Goal: Information Seeking & Learning: Understand process/instructions

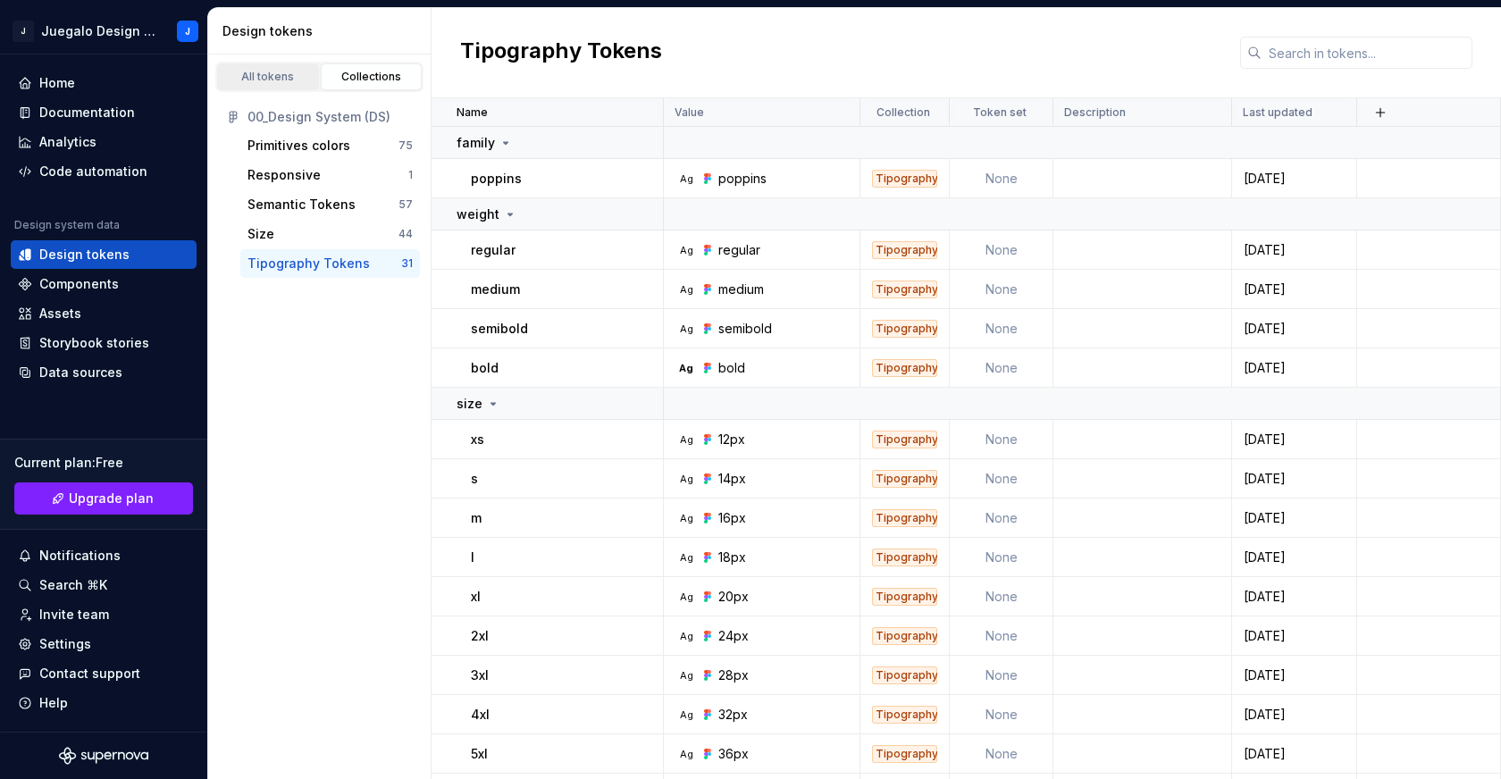
click at [273, 72] on div "All tokens" at bounding box center [267, 77] width 89 height 14
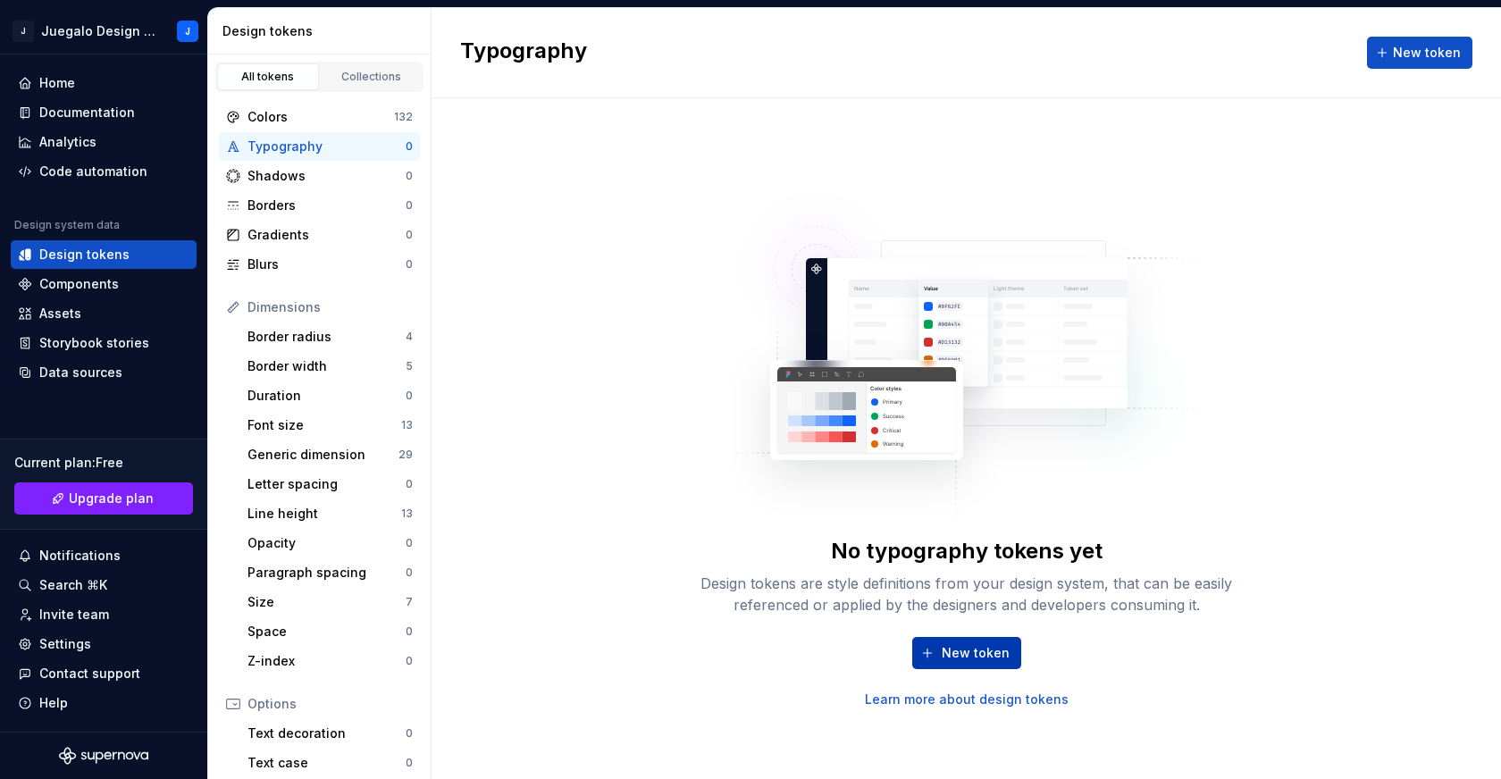
click at [970, 656] on span "New token" at bounding box center [976, 653] width 68 height 18
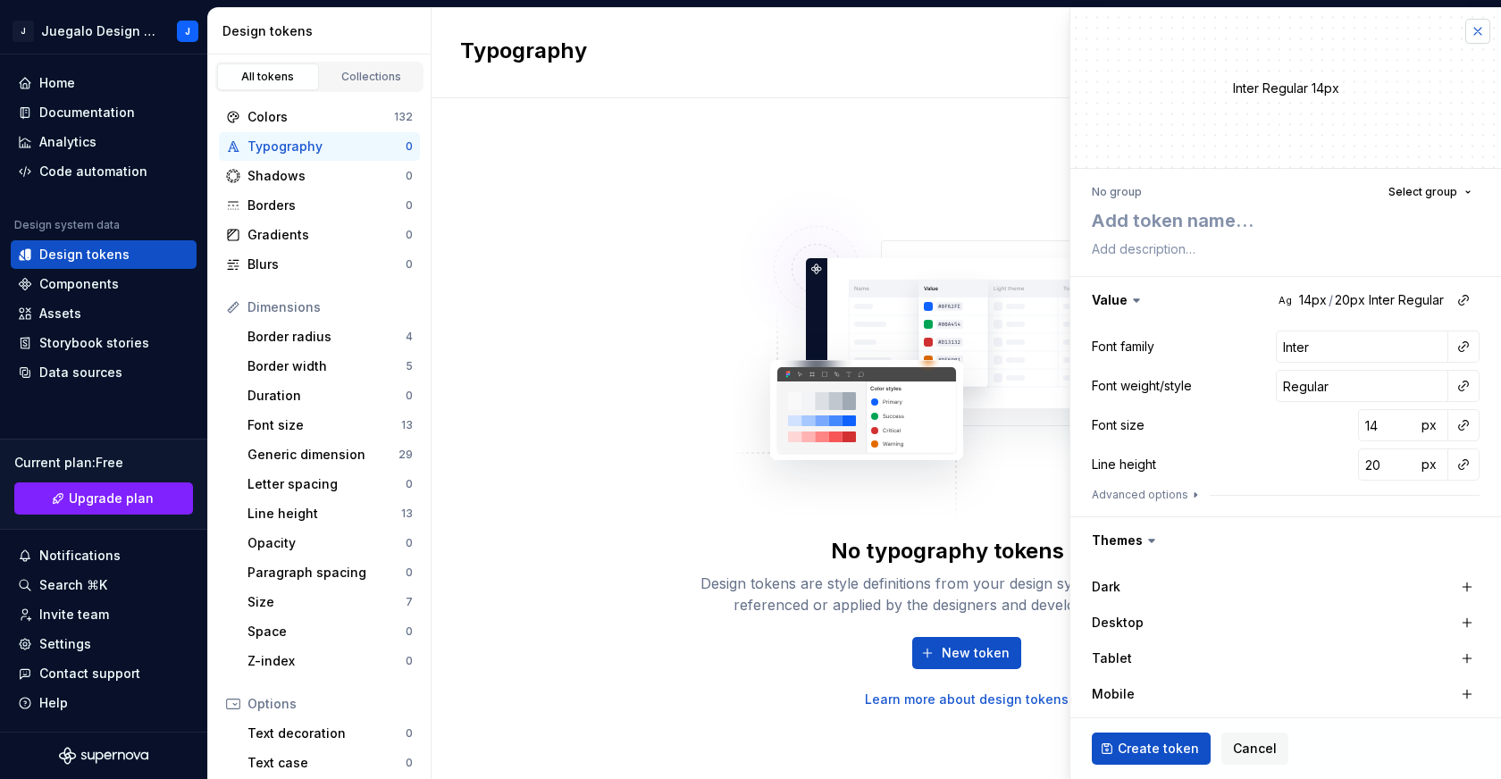
click at [1467, 34] on button "button" at bounding box center [1478, 31] width 25 height 25
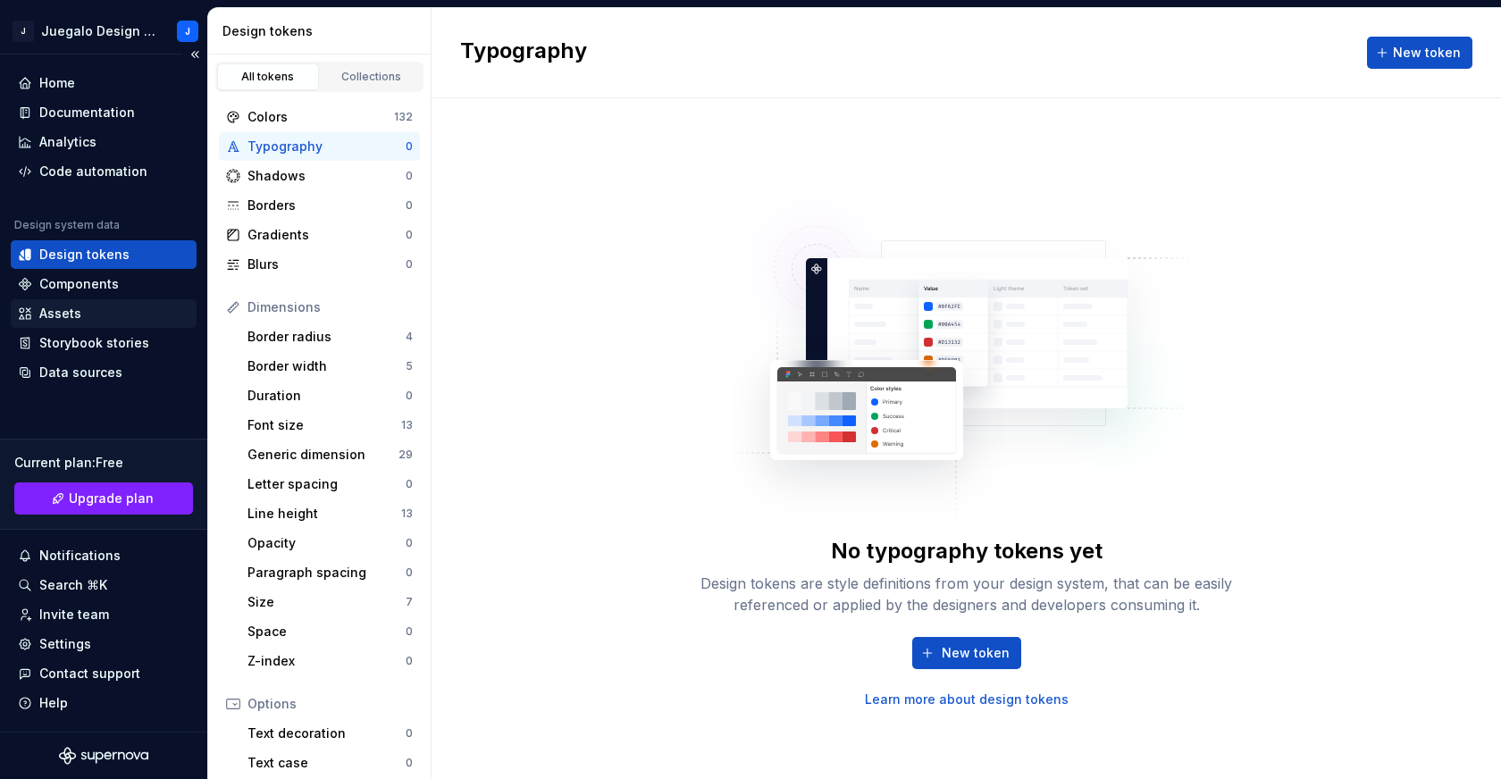
click at [127, 315] on div "Assets" at bounding box center [104, 314] width 172 height 18
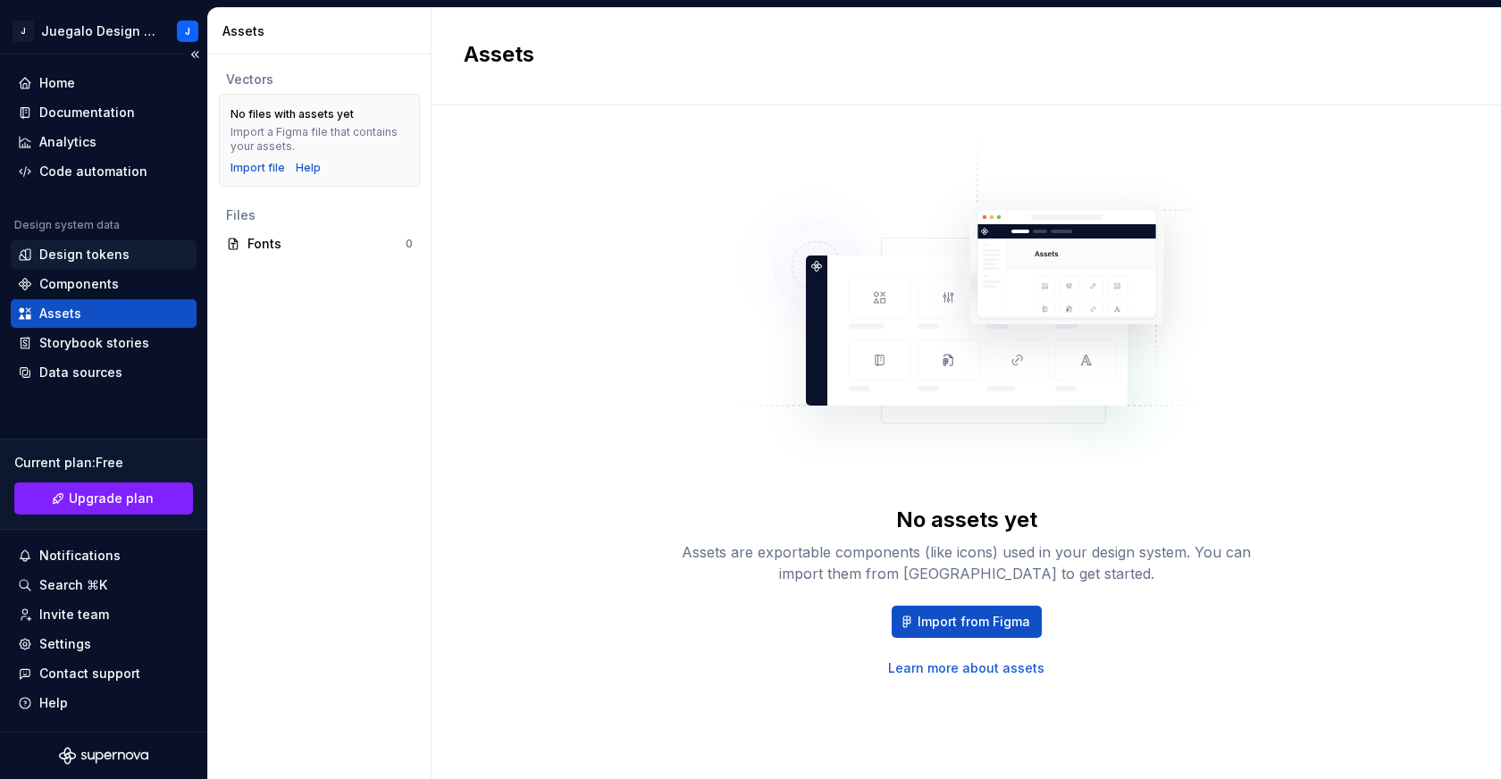
click at [132, 253] on div "Design tokens" at bounding box center [104, 255] width 172 height 18
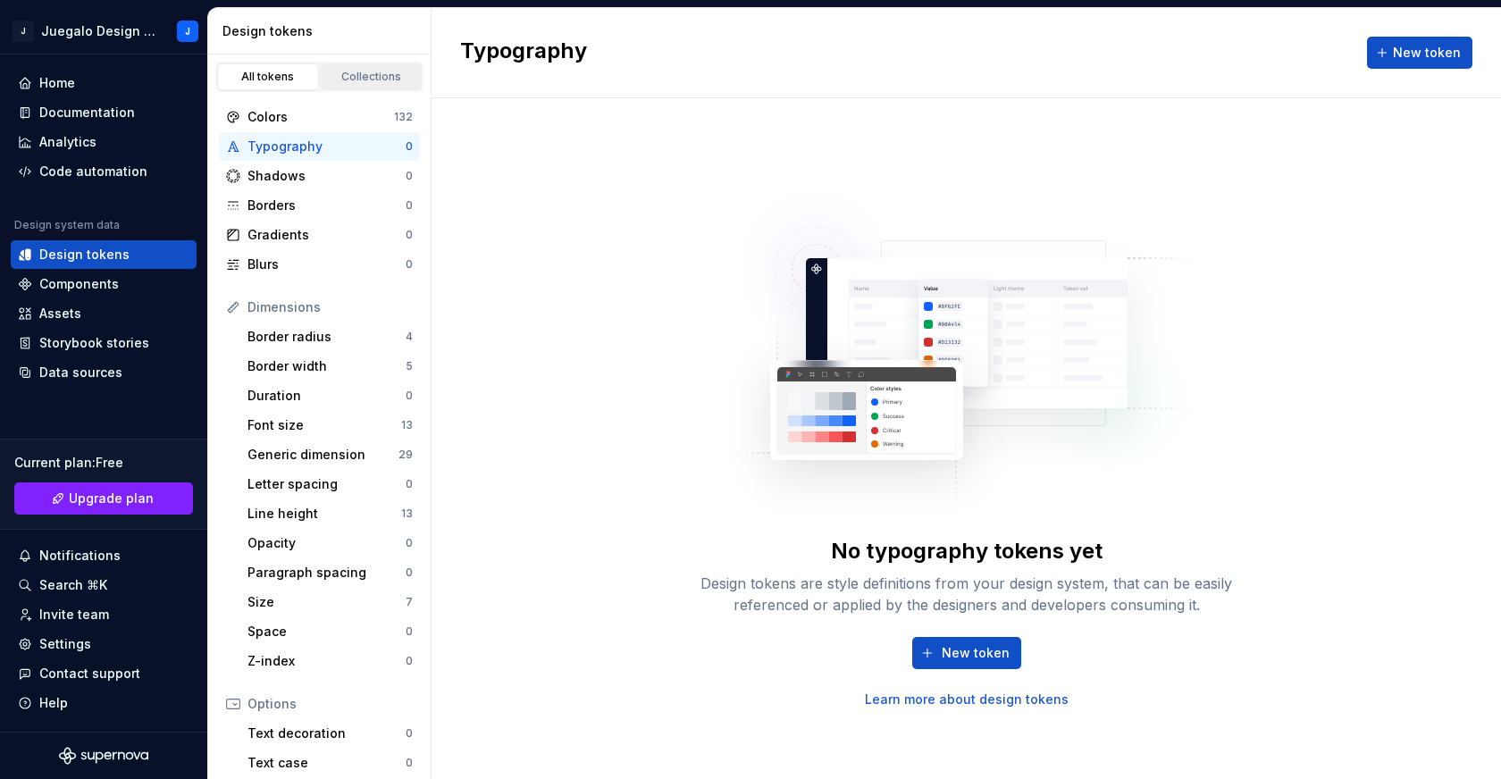
click at [360, 78] on div "Collections" at bounding box center [371, 77] width 89 height 14
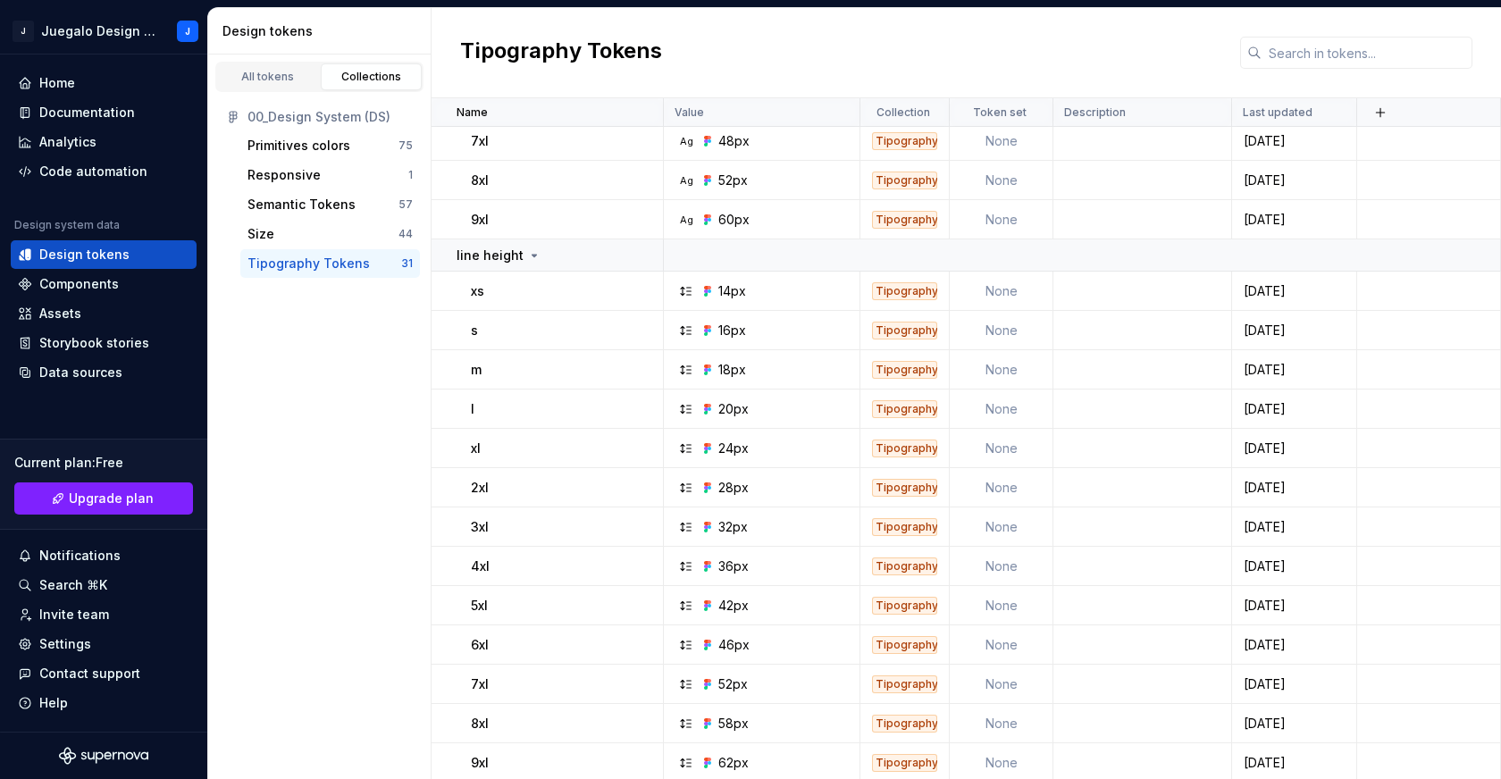
scroll to position [695, 0]
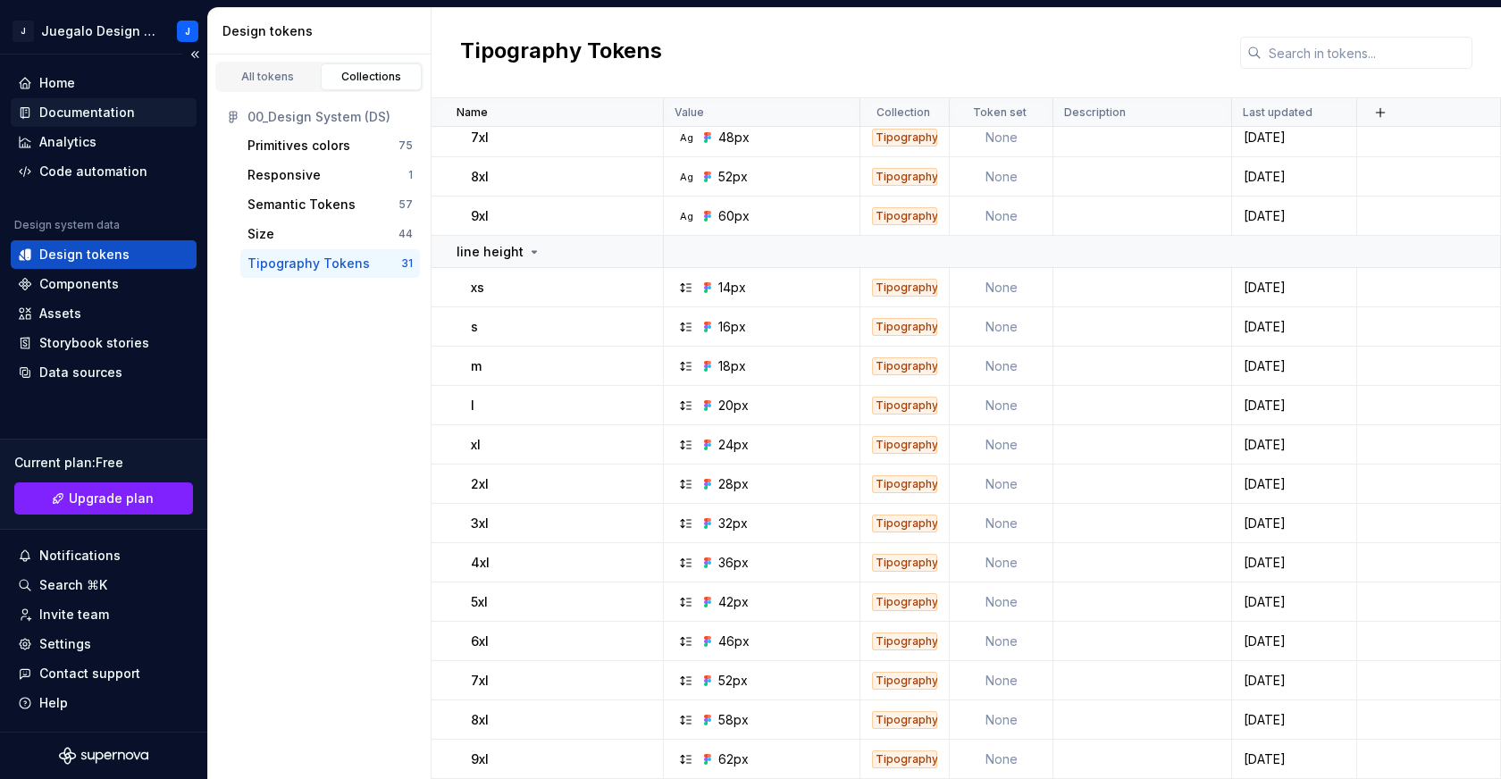
click at [85, 113] on div "Documentation" at bounding box center [87, 113] width 96 height 18
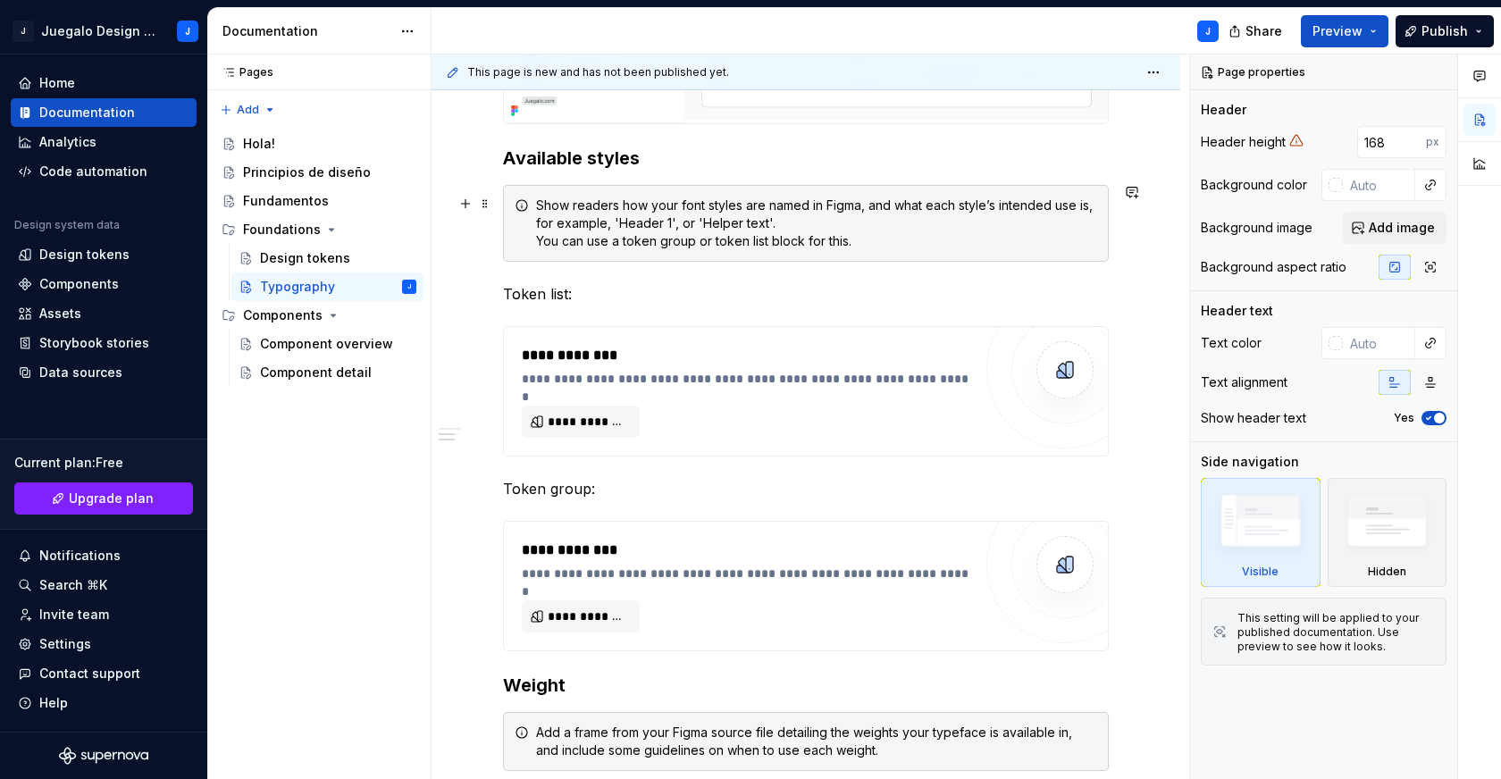
scroll to position [1432, 0]
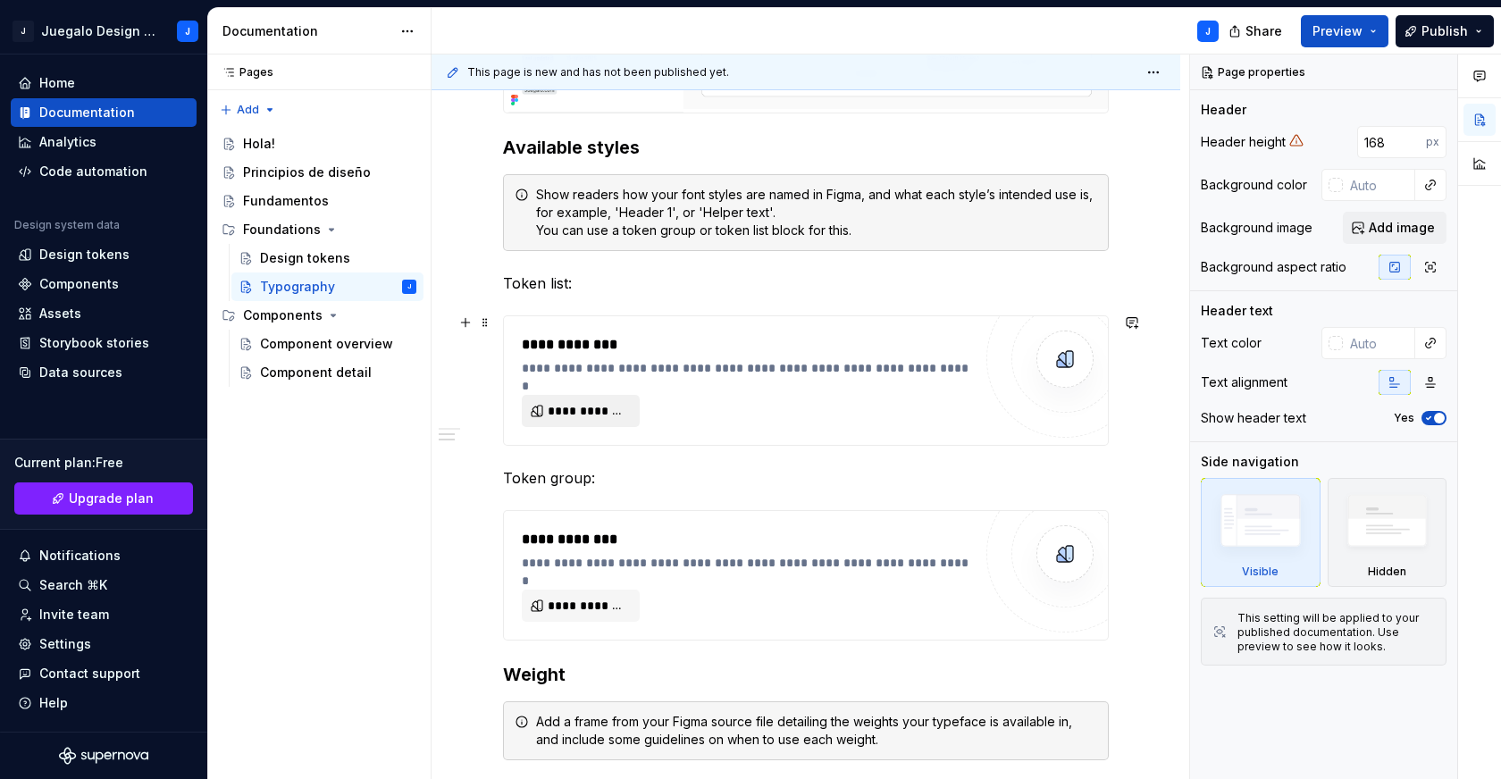
click at [586, 416] on span "**********" at bounding box center [588, 411] width 80 height 18
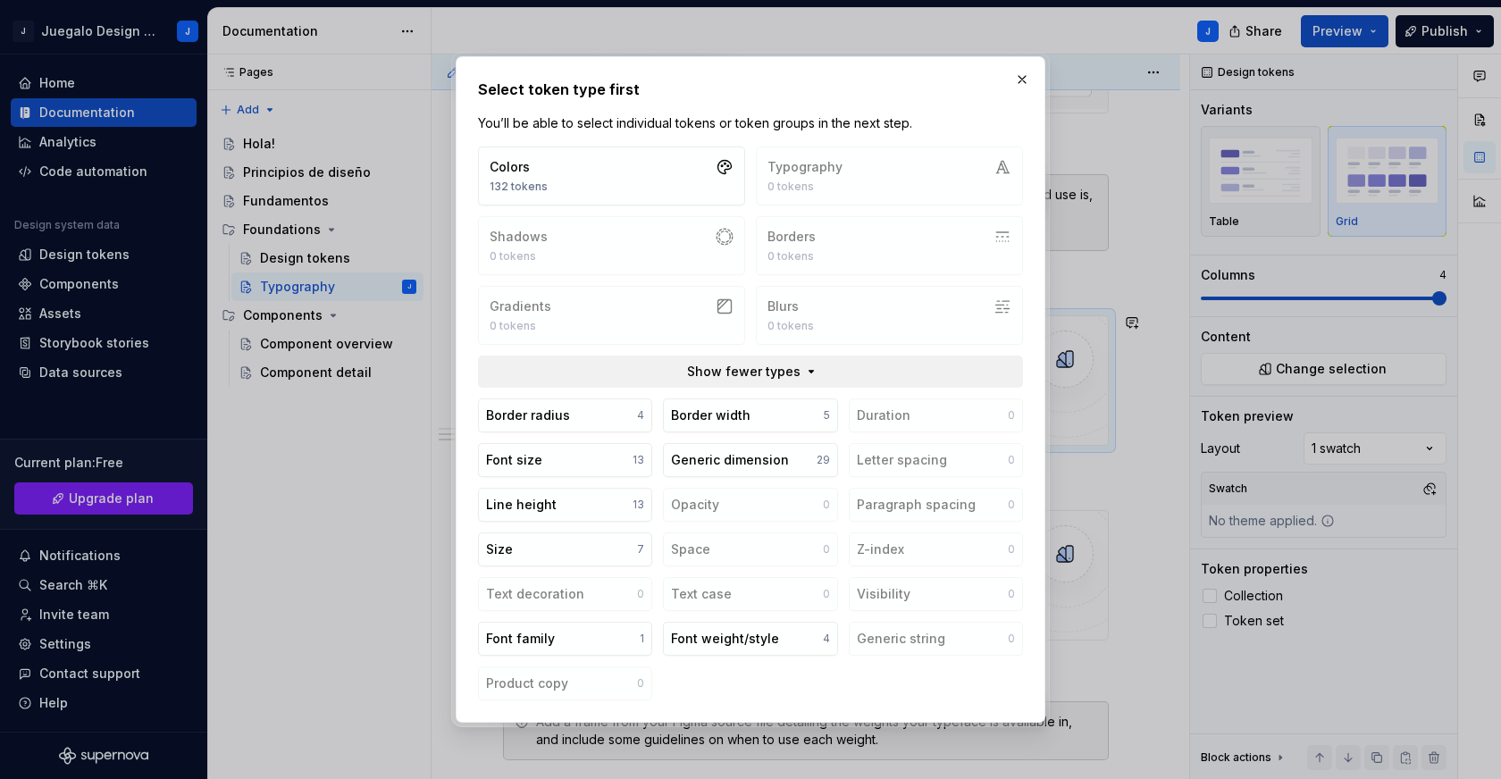
click at [760, 376] on span "Show fewer types" at bounding box center [743, 372] width 113 height 18
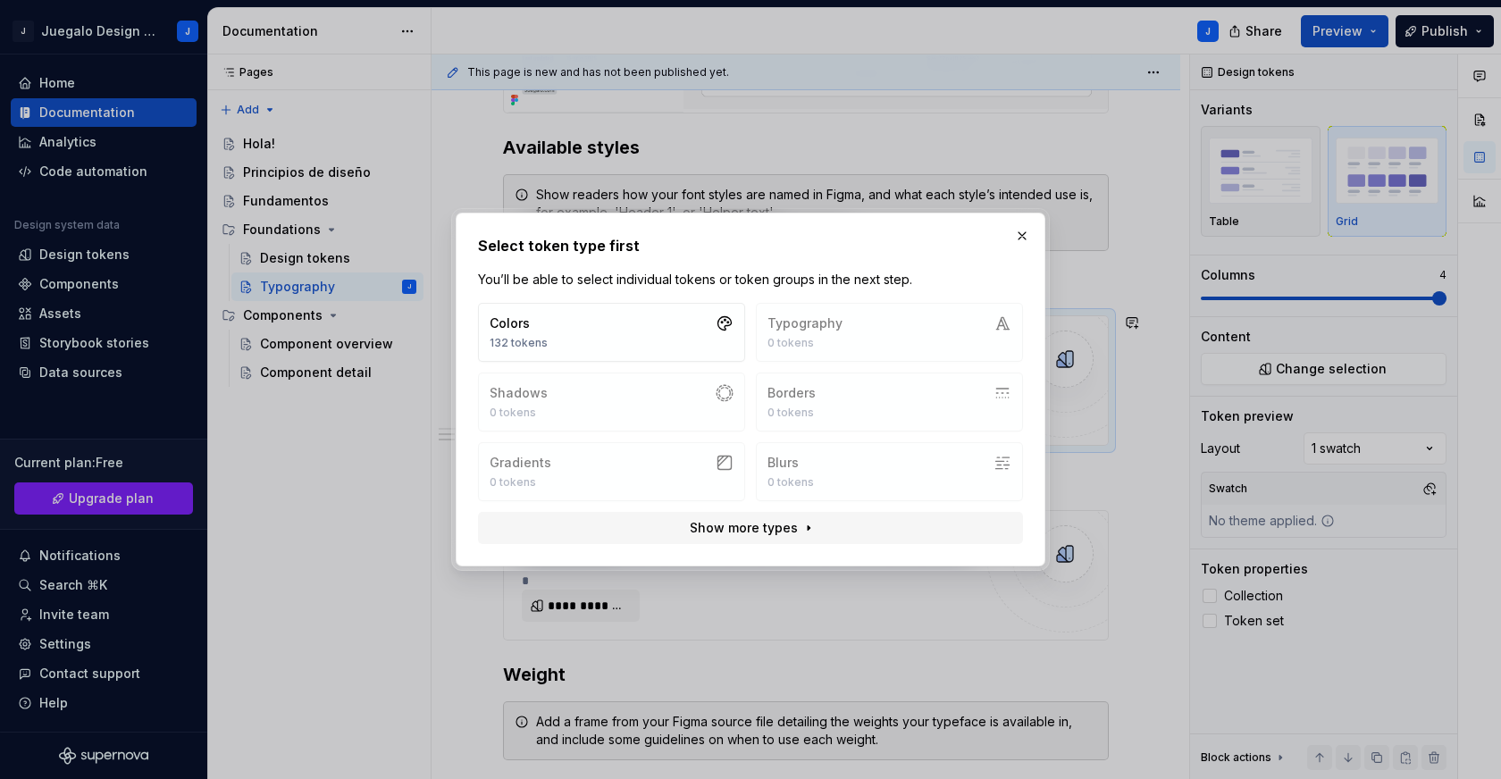
click at [812, 333] on div "Colors 132 tokens Typography 0 tokens Shadows 0 tokens Borders 0 tokens Gradien…" at bounding box center [750, 402] width 545 height 198
click at [671, 318] on button "Colors 132 tokens" at bounding box center [611, 332] width 267 height 59
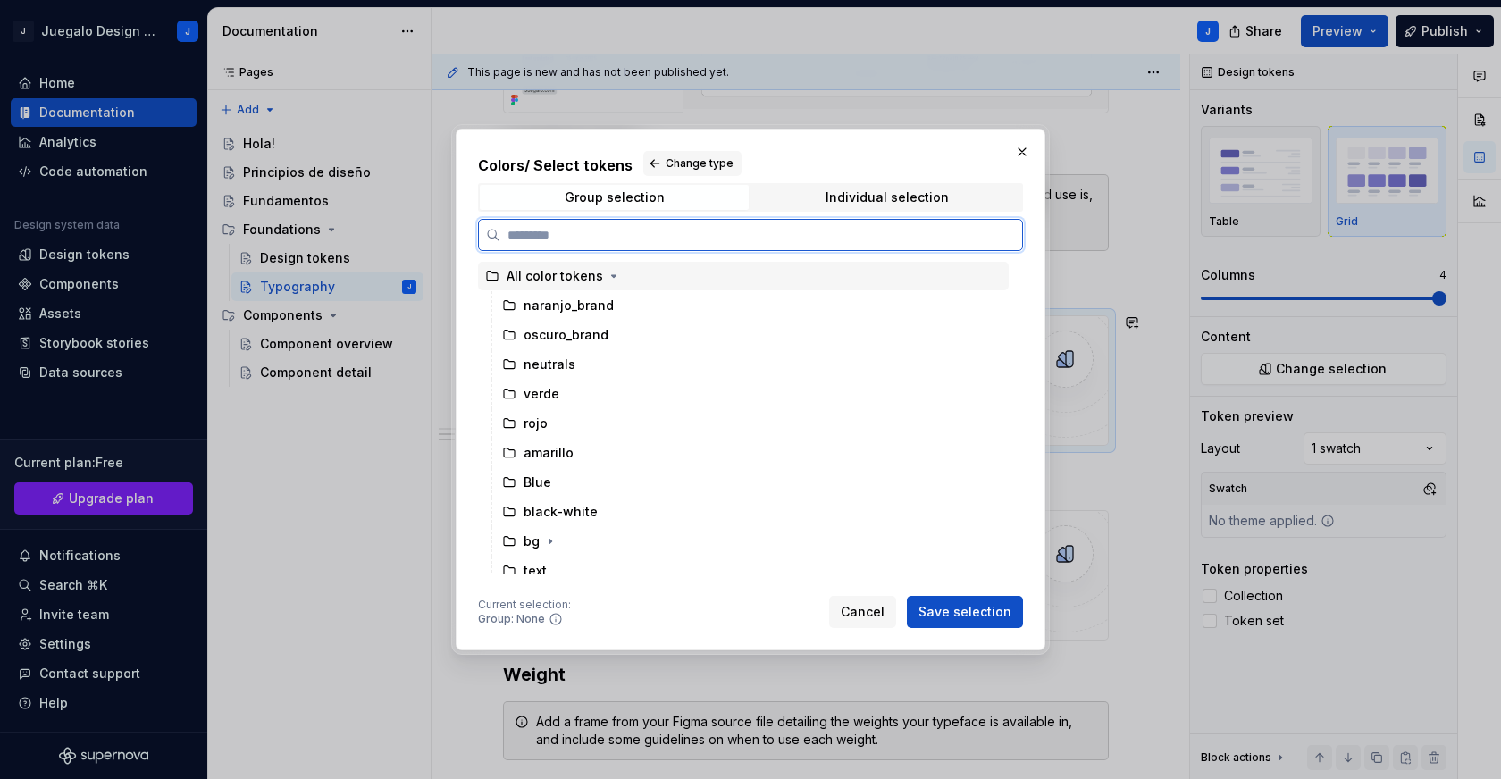
click at [554, 275] on div "All color tokens" at bounding box center [555, 276] width 97 height 18
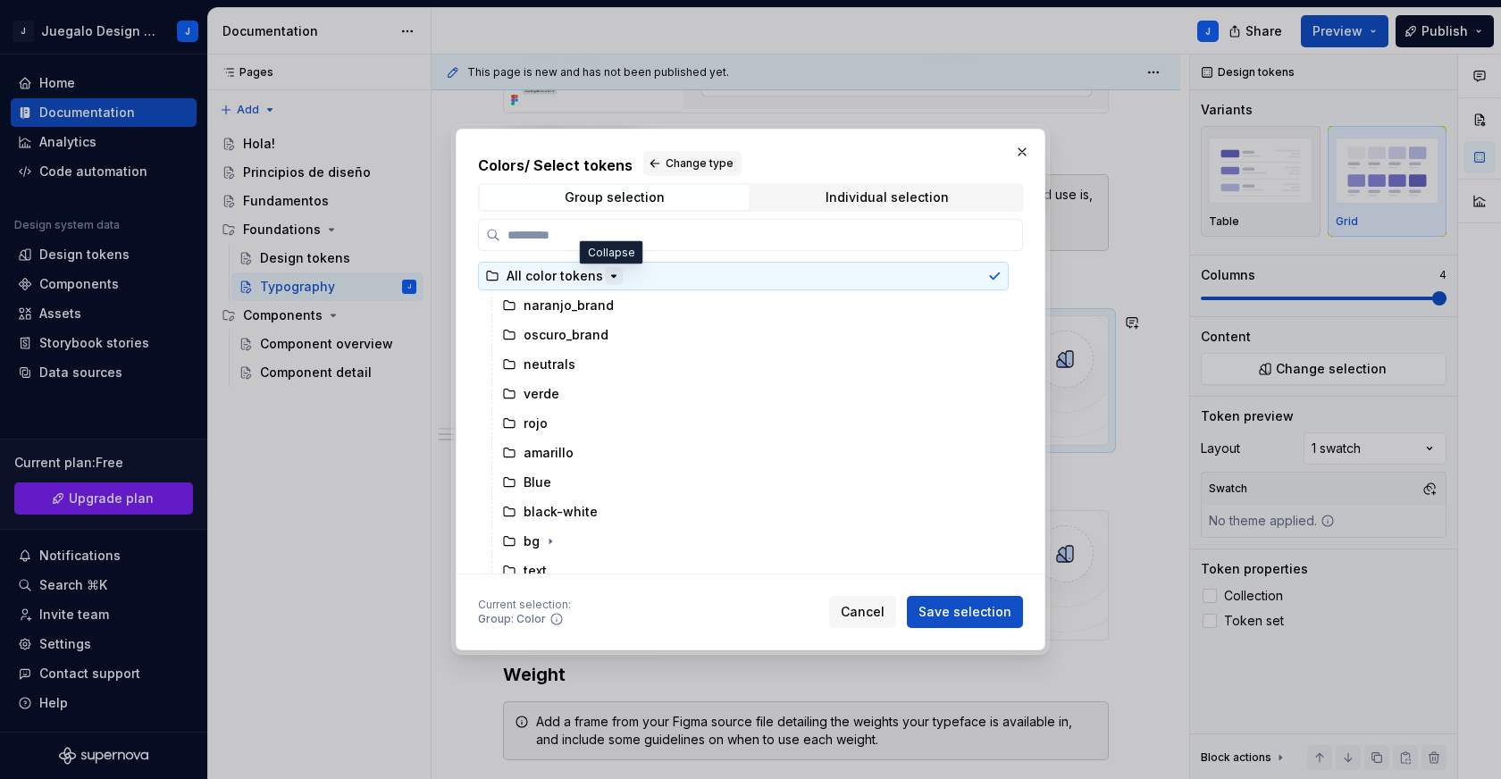
click at [608, 279] on icon "button" at bounding box center [614, 276] width 14 height 14
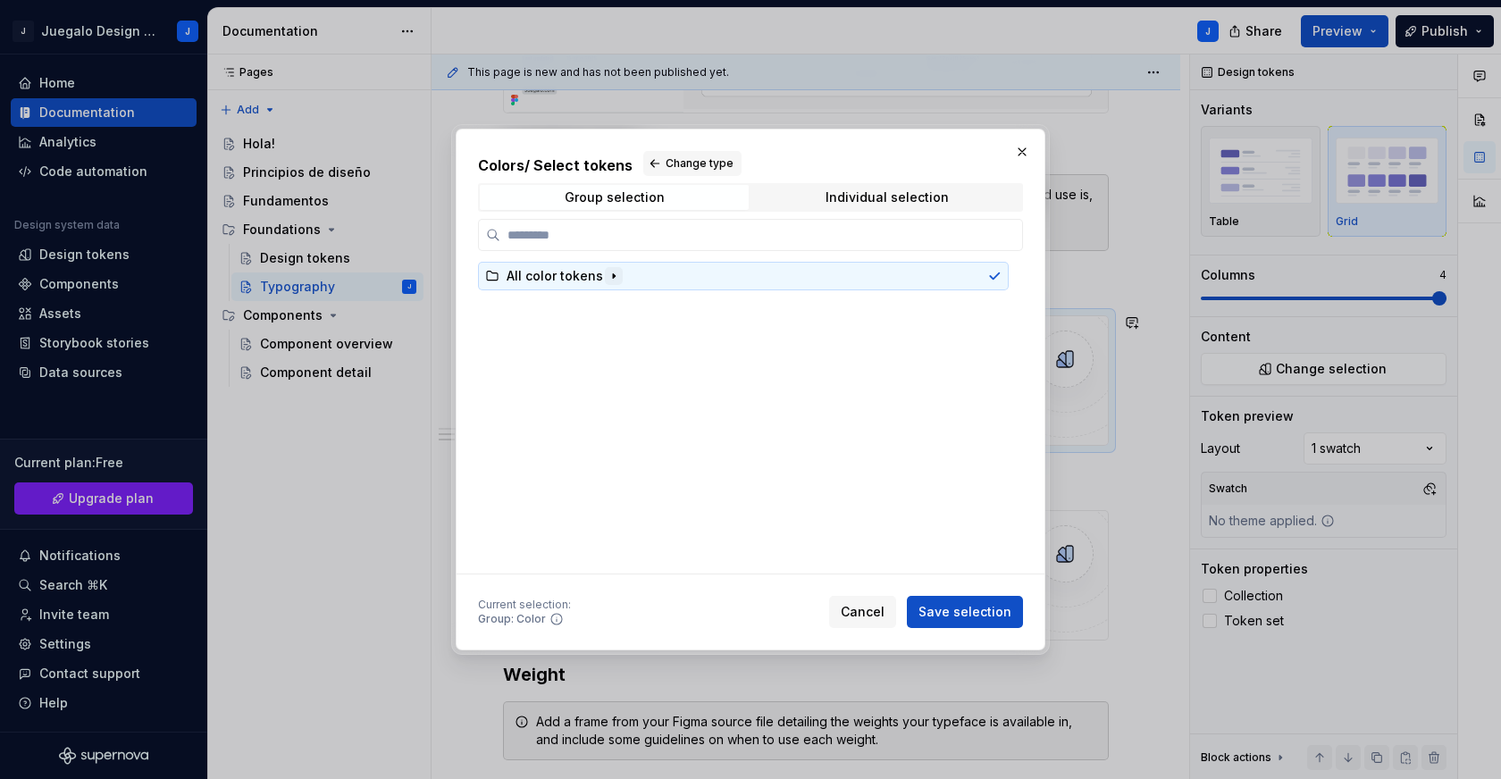
click at [608, 279] on icon "button" at bounding box center [614, 276] width 14 height 14
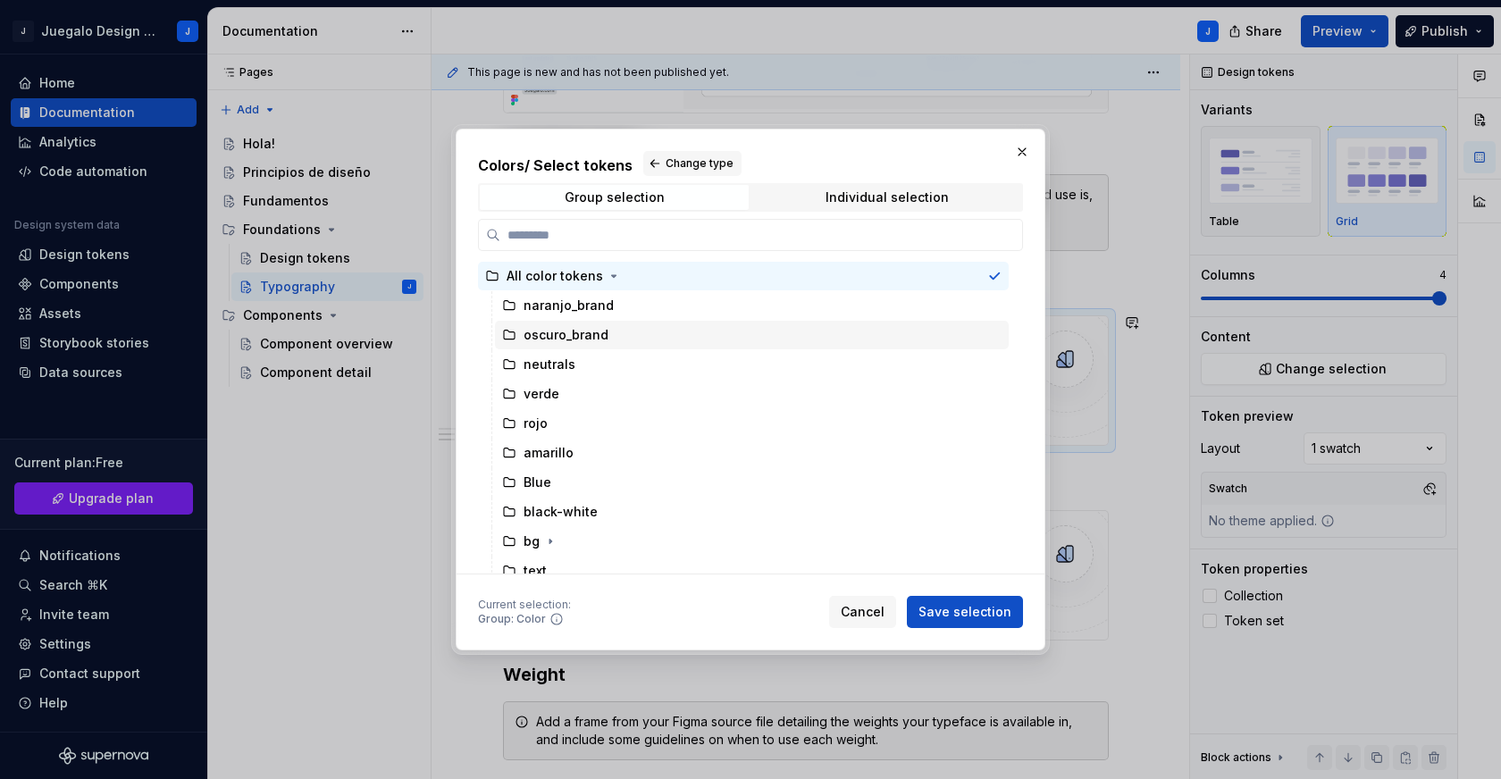
scroll to position [42, 0]
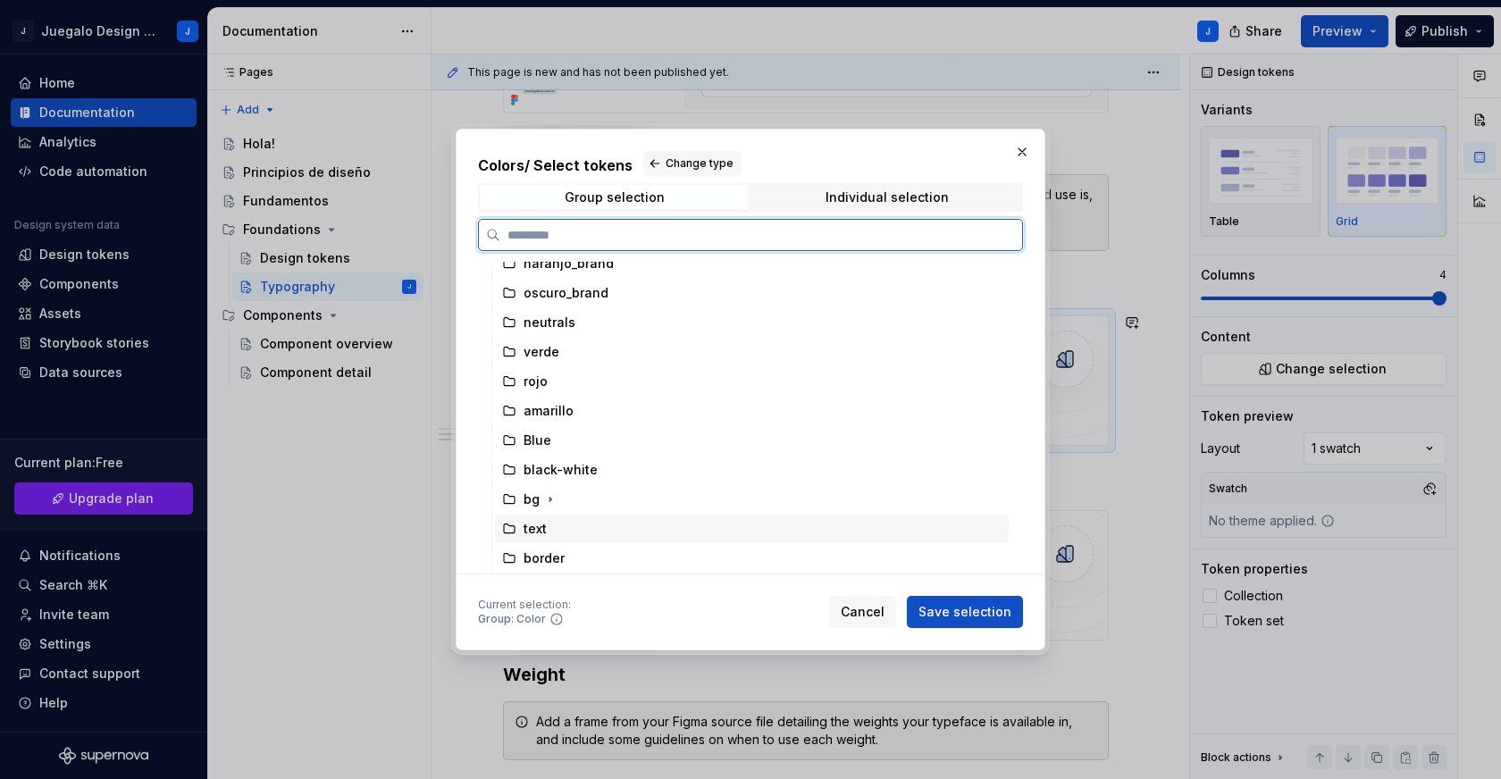
click at [510, 530] on icon at bounding box center [509, 529] width 14 height 14
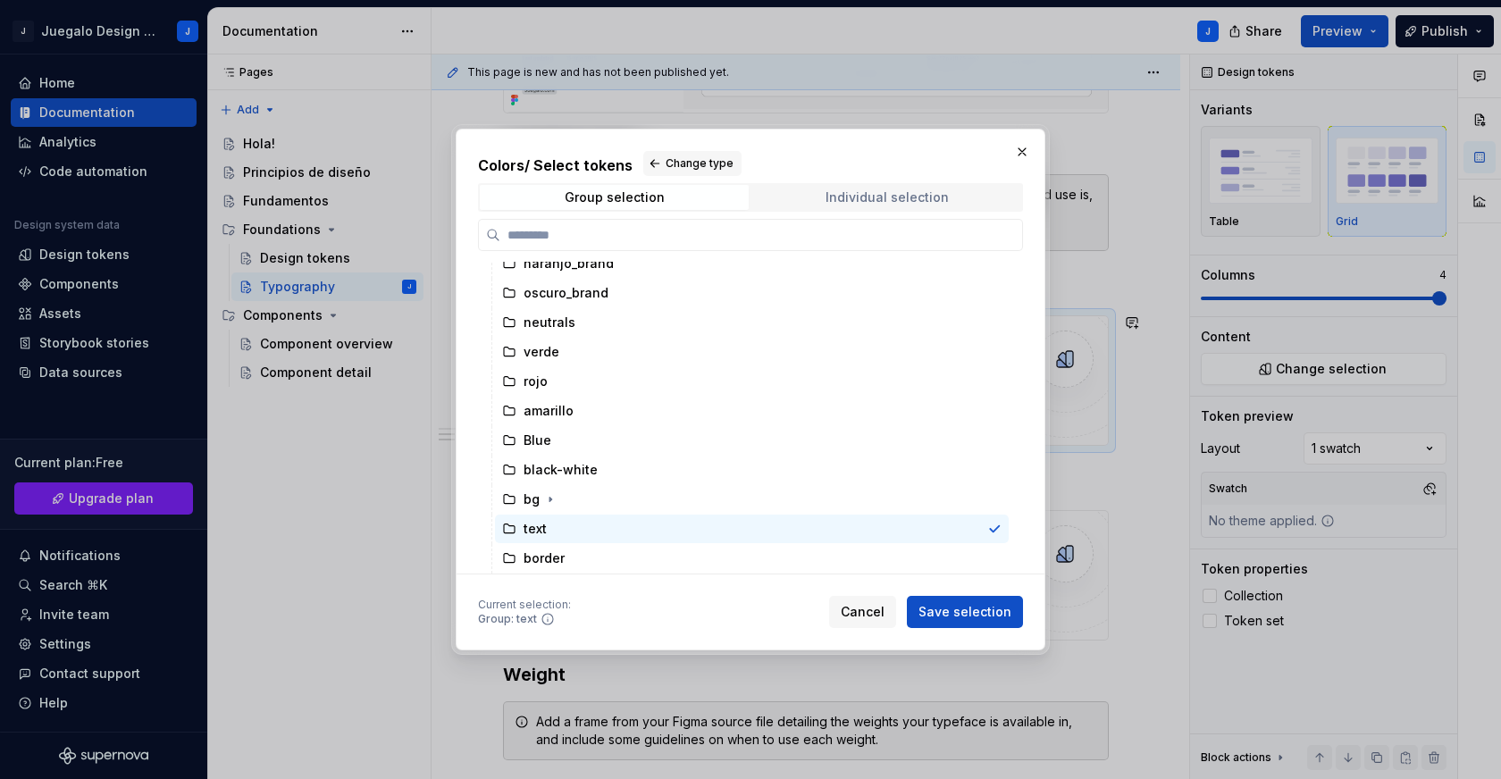
click at [862, 202] on div "Individual selection" at bounding box center [887, 197] width 123 height 14
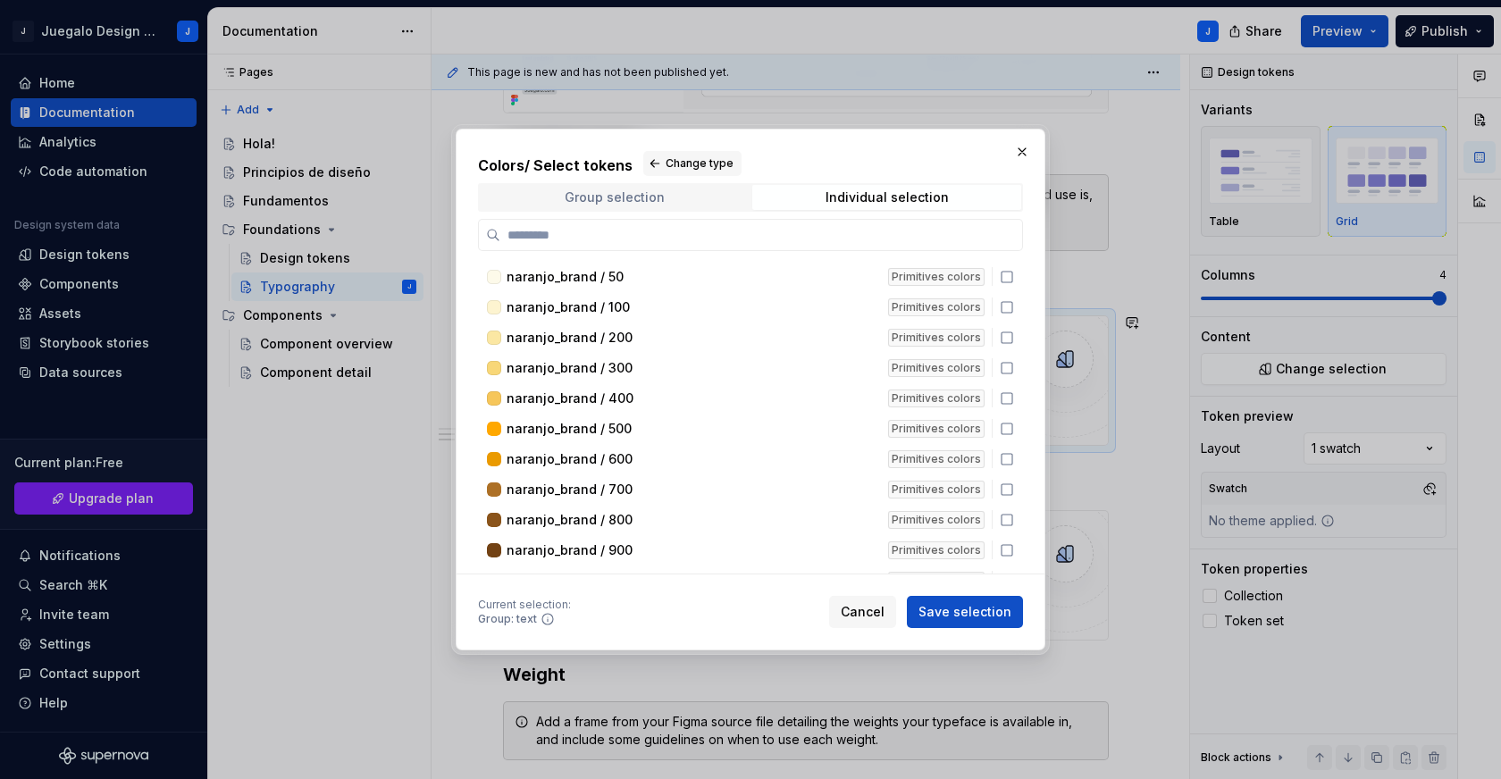
click at [685, 208] on span "Group selection" at bounding box center [614, 197] width 269 height 25
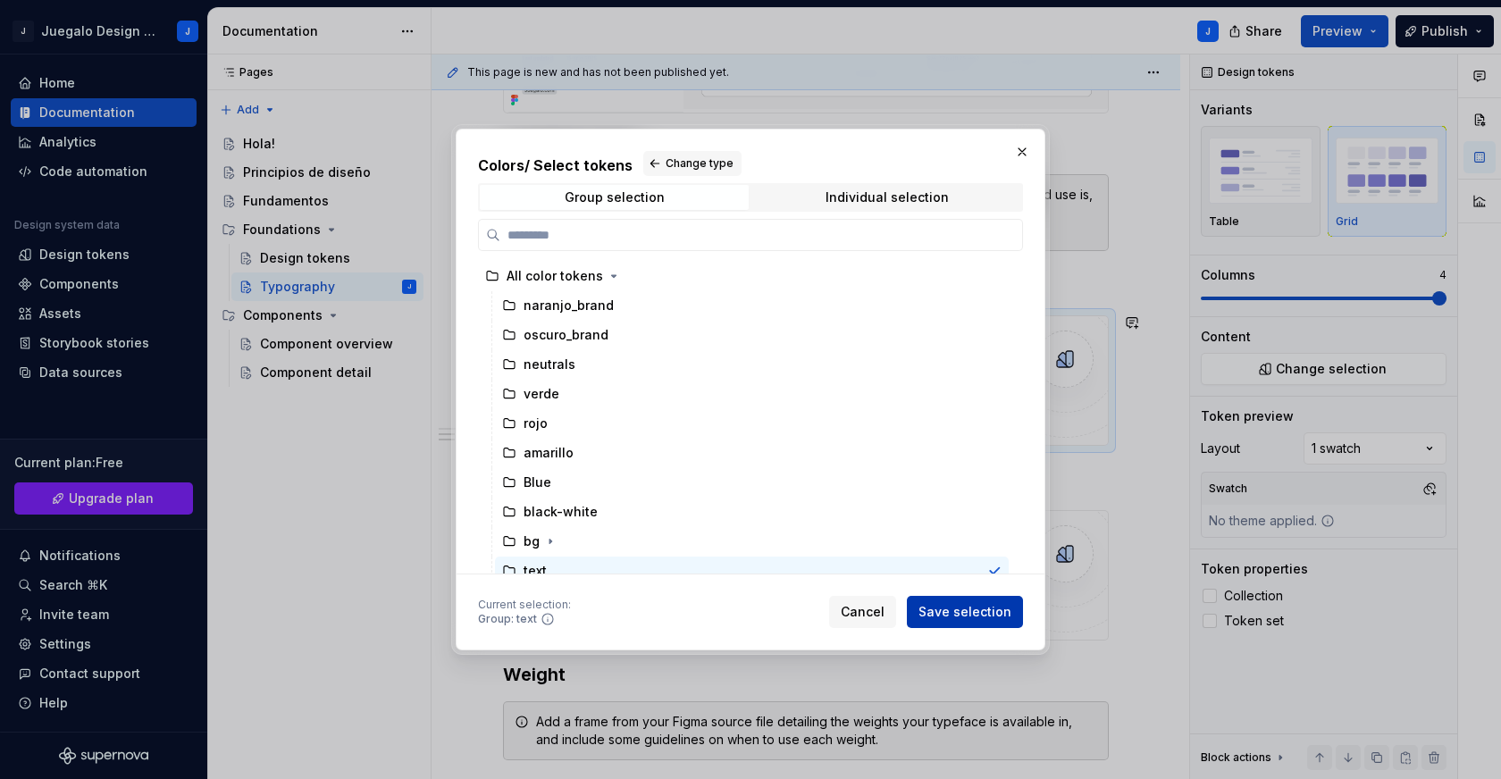
click at [985, 611] on span "Save selection" at bounding box center [965, 612] width 93 height 18
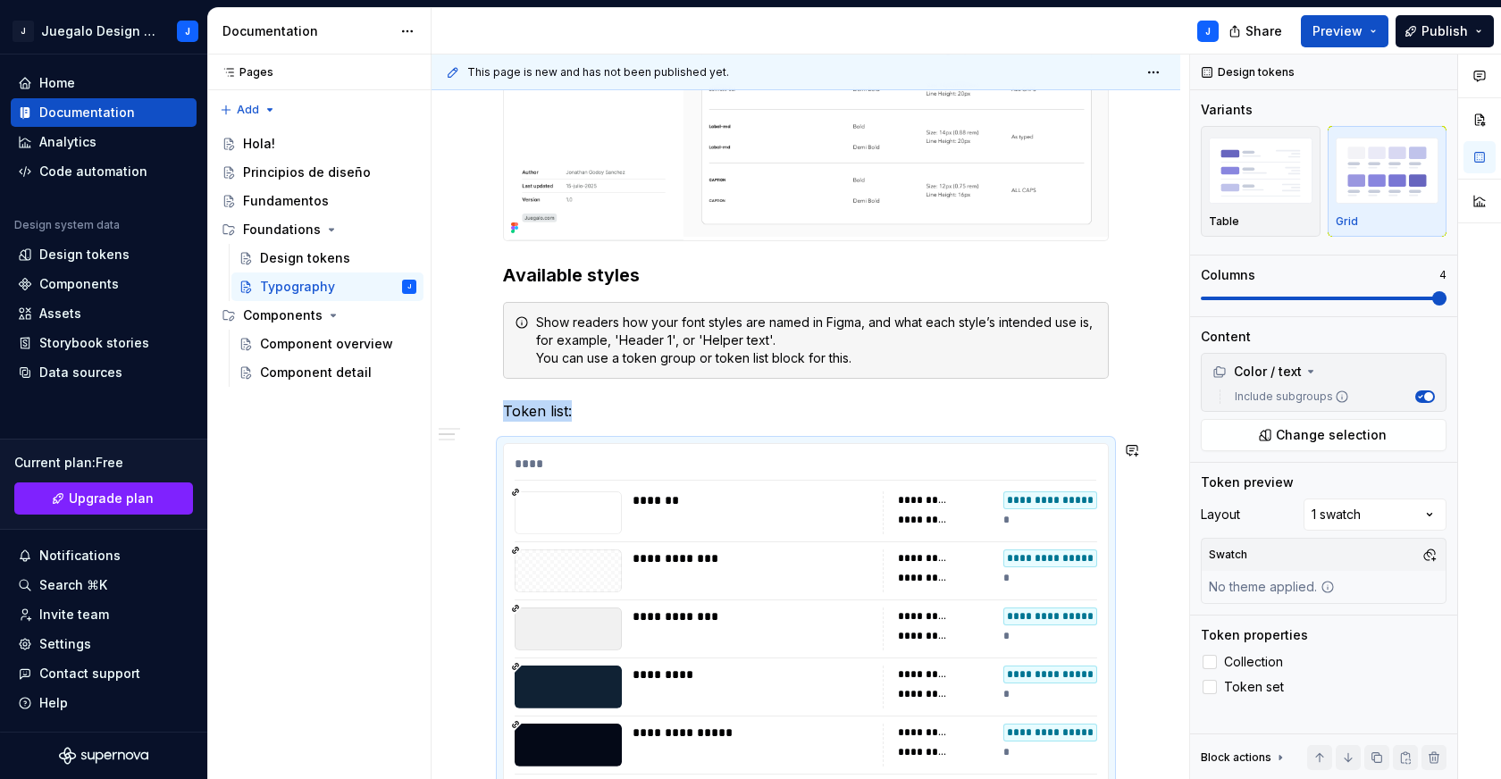
scroll to position [1299, 0]
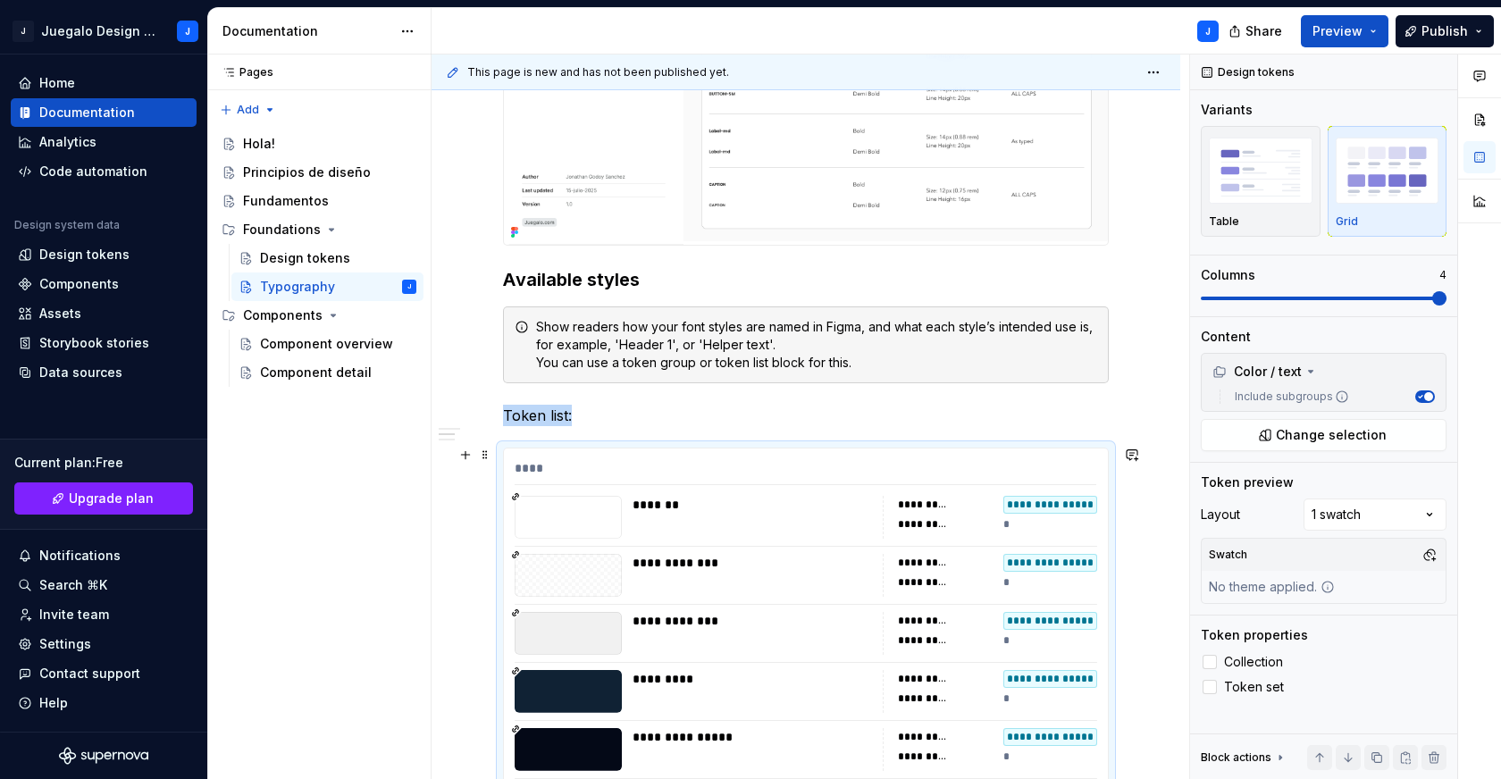
click at [725, 500] on div "*******" at bounding box center [752, 505] width 239 height 18
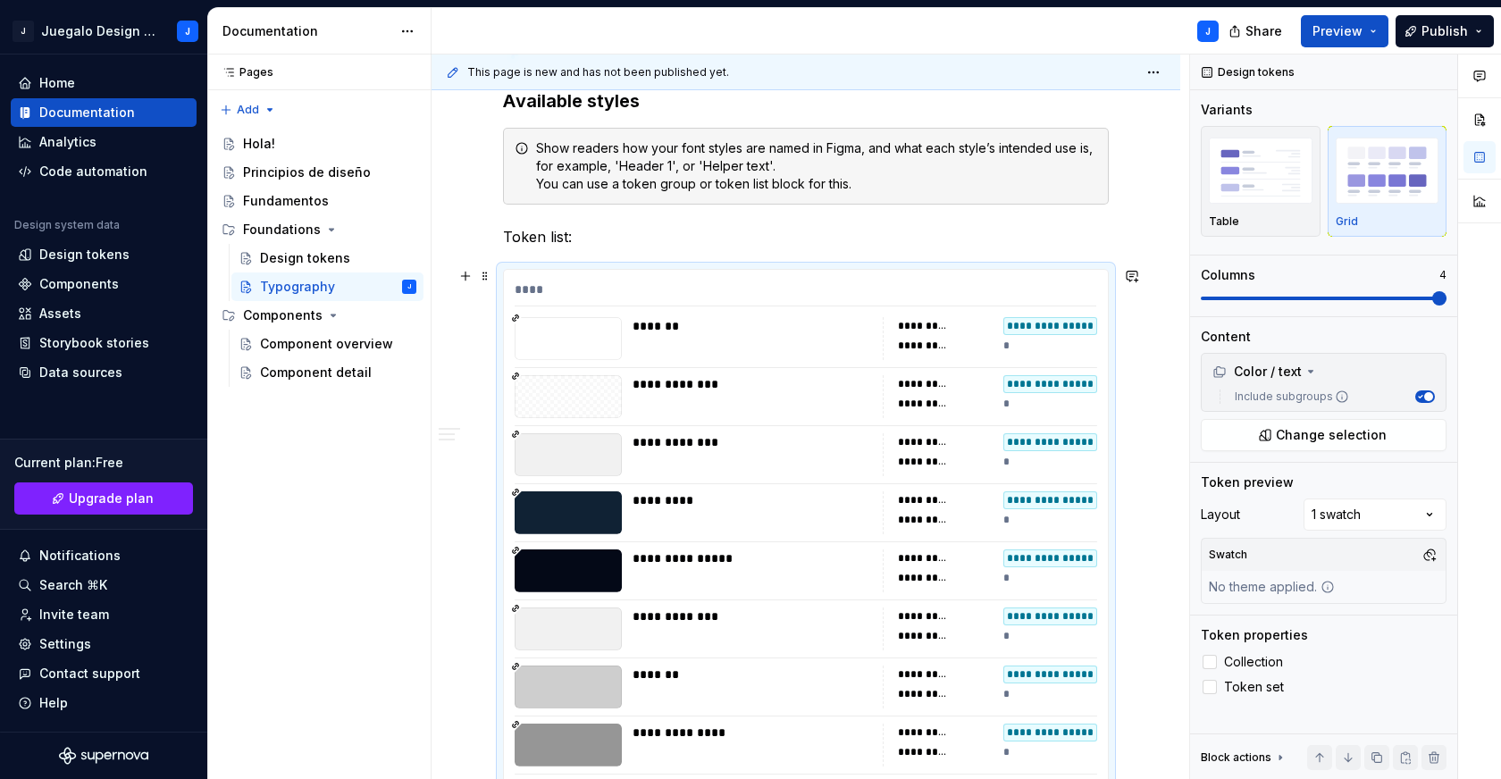
scroll to position [1388, 0]
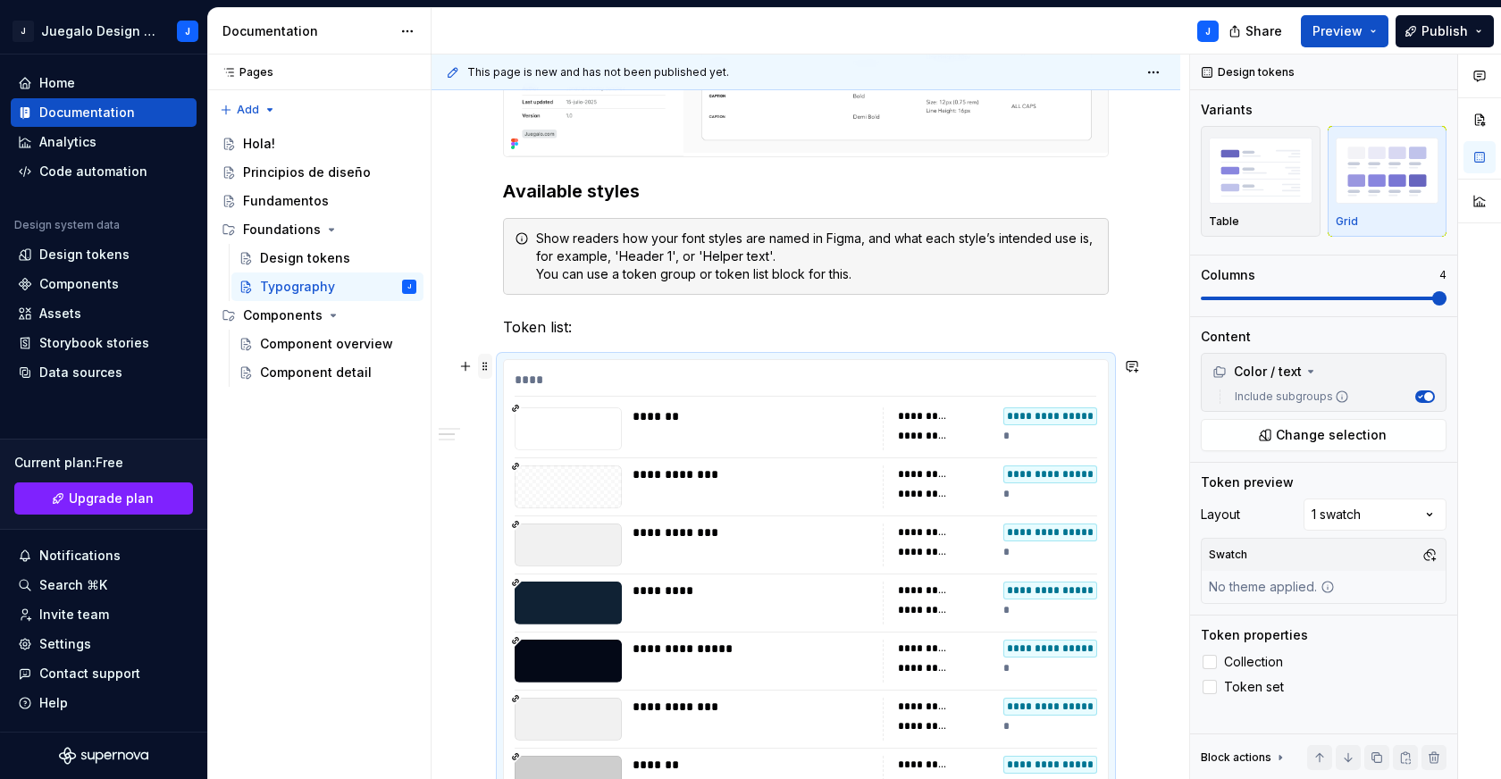
click at [483, 366] on span at bounding box center [485, 366] width 14 height 25
click at [845, 379] on div "****" at bounding box center [806, 384] width 582 height 26
click at [1276, 390] on label "Include subgroups" at bounding box center [1289, 397] width 122 height 14
click at [1416, 391] on button "Include subgroups" at bounding box center [1426, 397] width 20 height 13
click at [1276, 390] on label "Include subgroups" at bounding box center [1289, 397] width 122 height 14
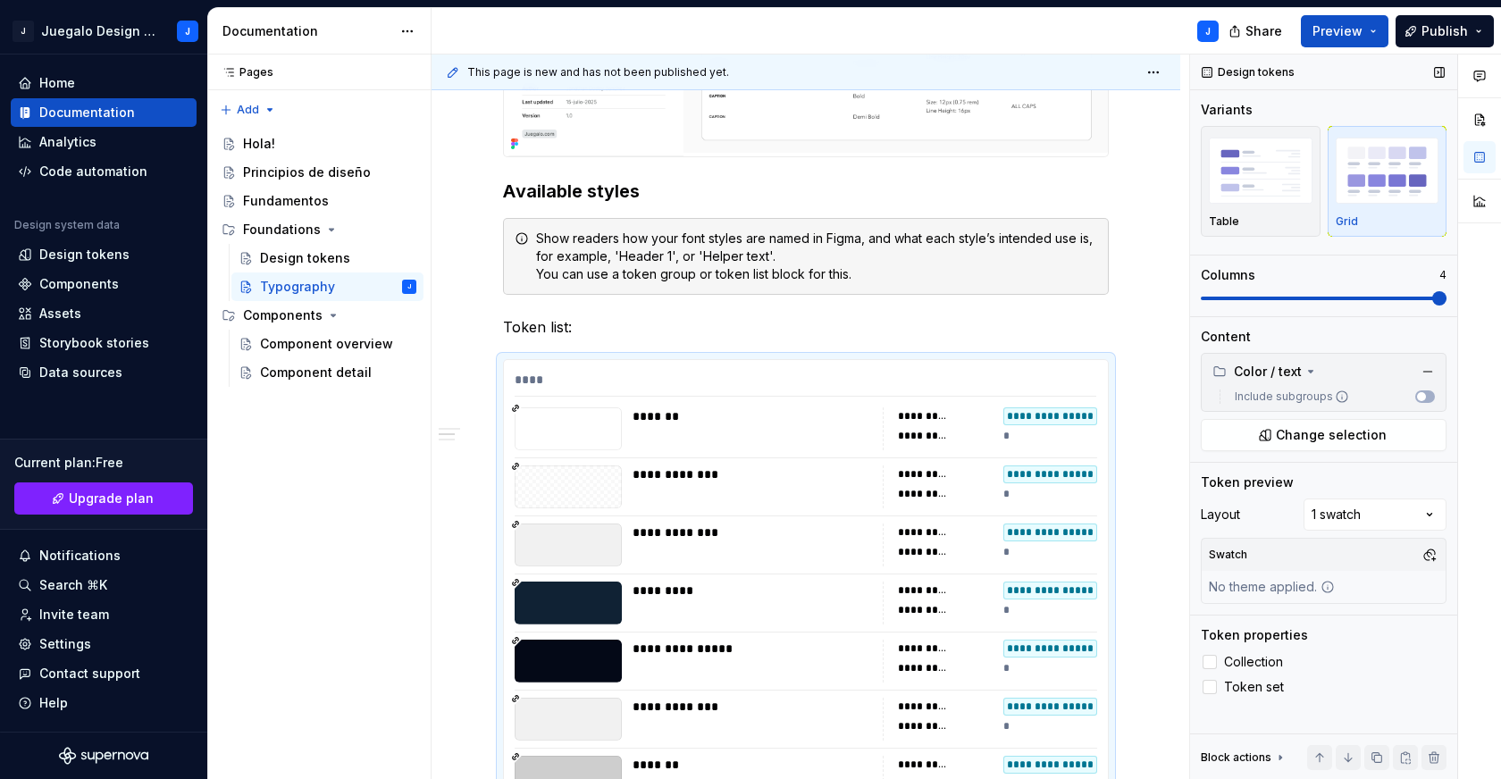
click at [1416, 391] on button "Include subgroups" at bounding box center [1426, 397] width 20 height 13
click at [1300, 366] on div "Color / text" at bounding box center [1257, 372] width 89 height 18
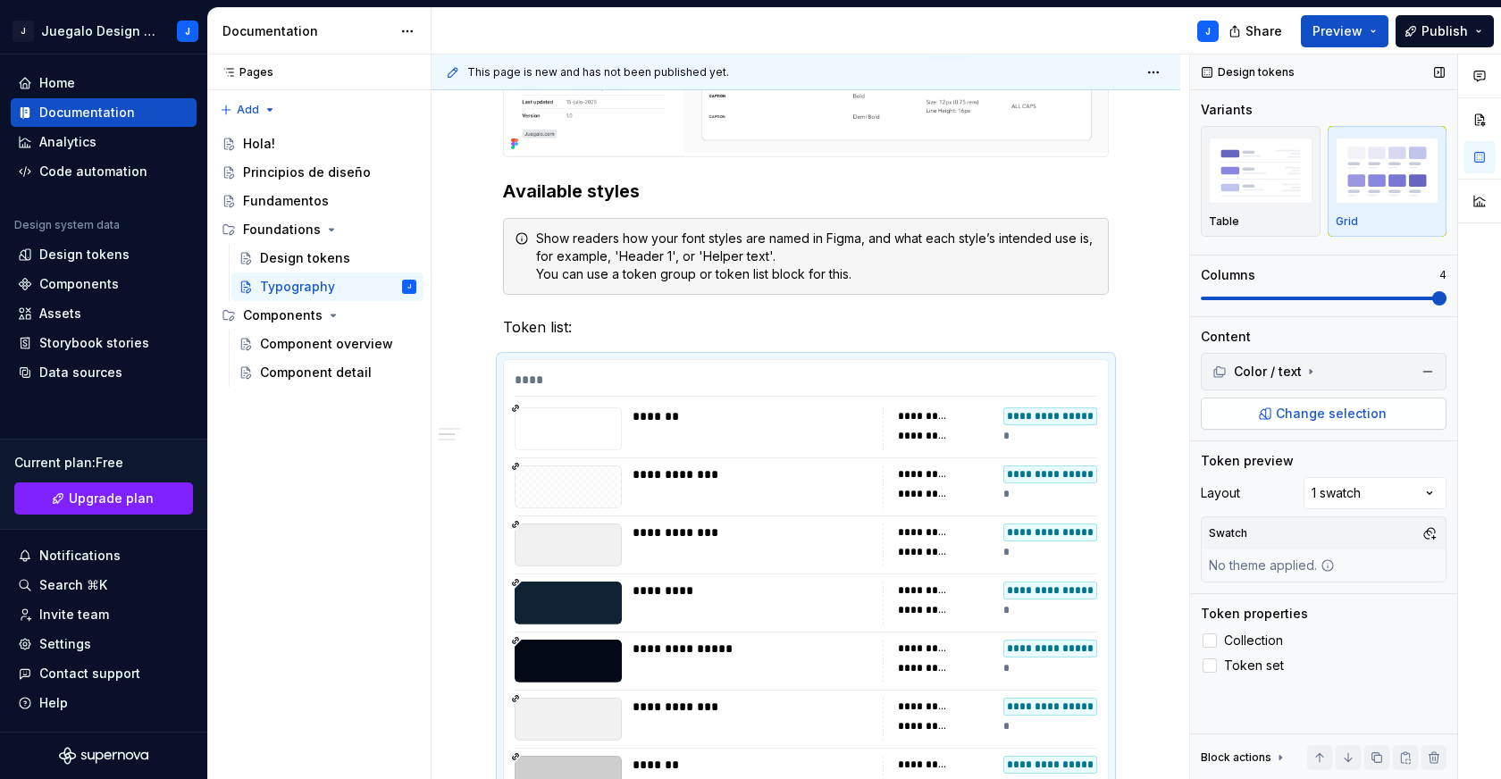
click at [1315, 415] on span "Change selection" at bounding box center [1331, 414] width 111 height 18
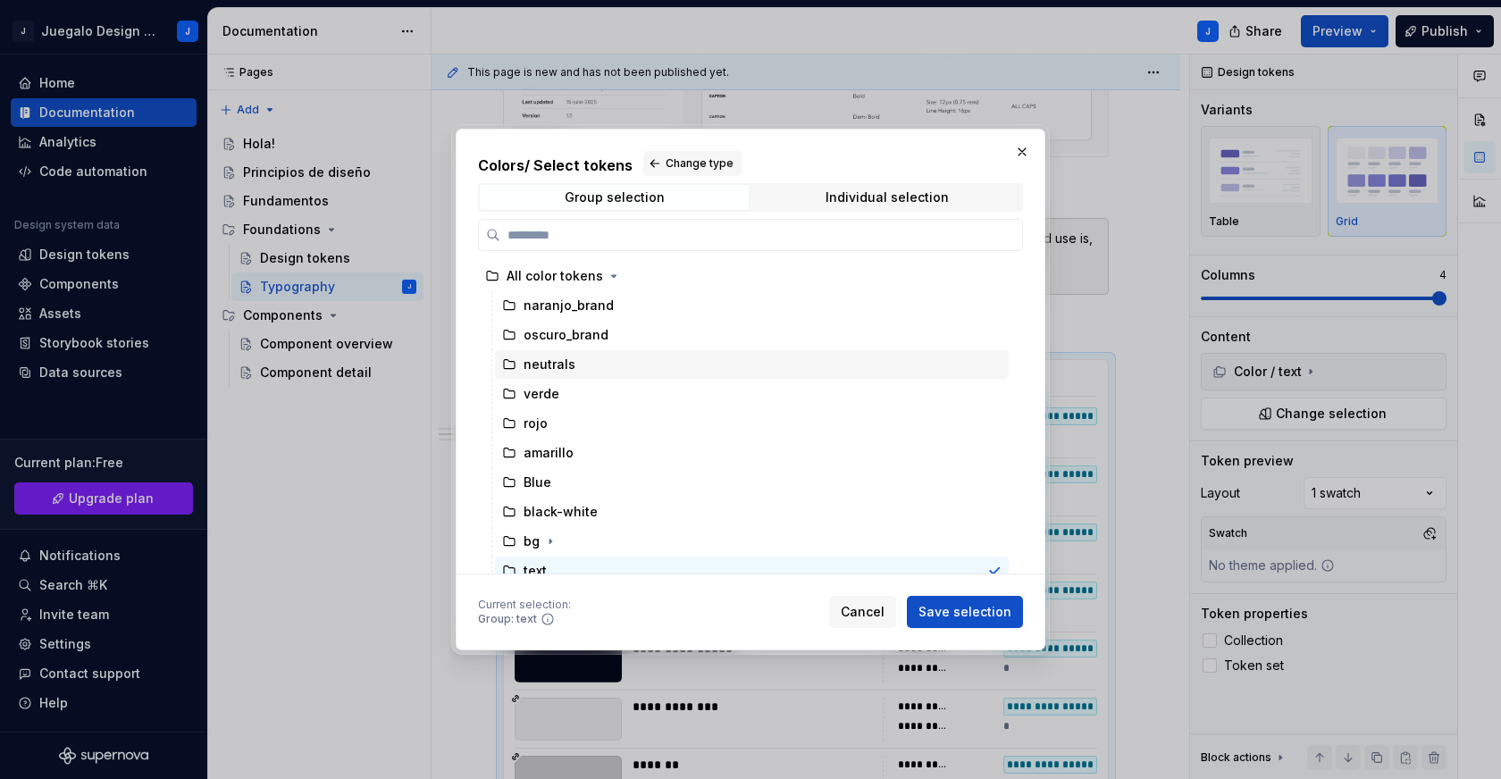
scroll to position [42, 0]
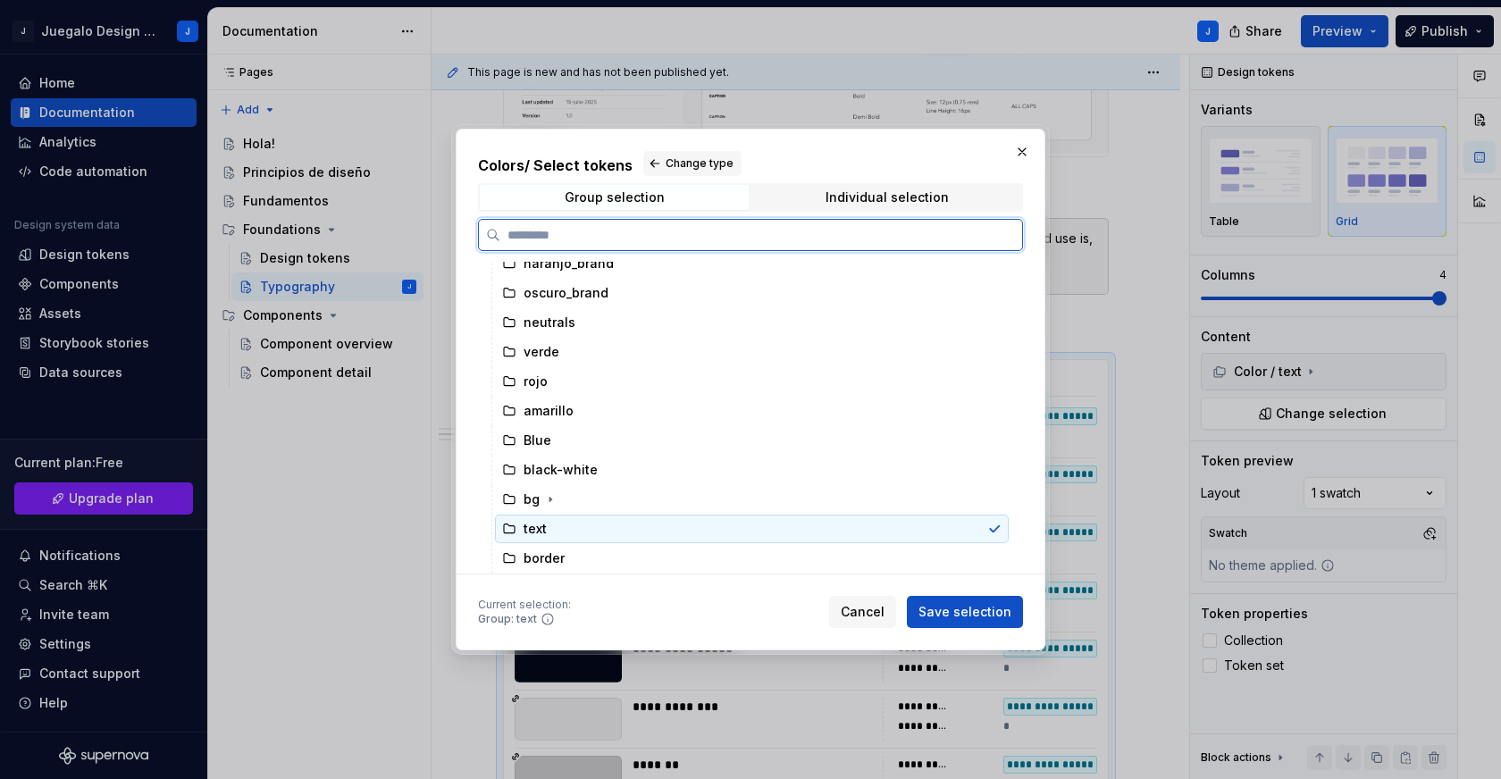
click at [507, 532] on icon at bounding box center [509, 529] width 14 height 14
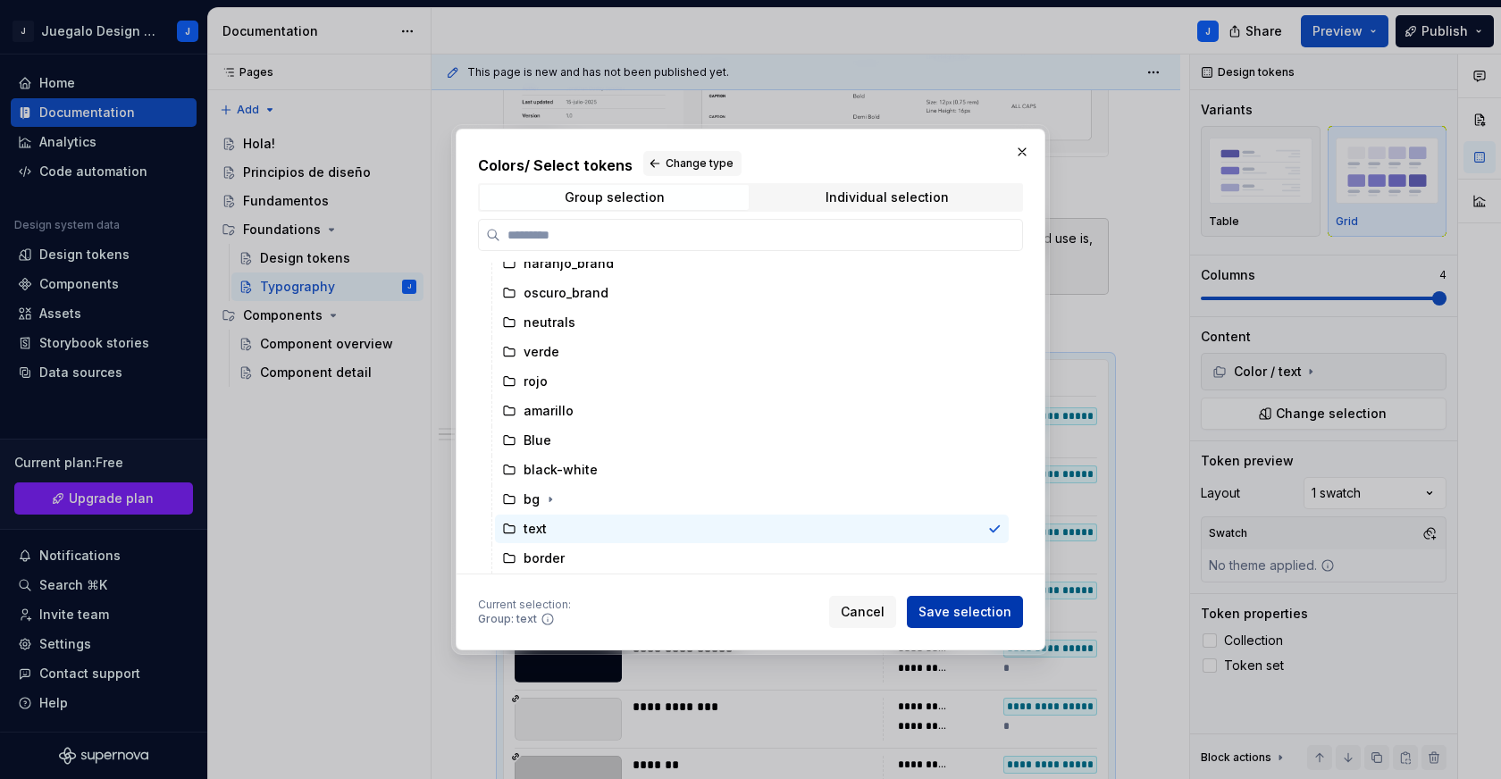
click at [949, 611] on span "Save selection" at bounding box center [965, 612] width 93 height 18
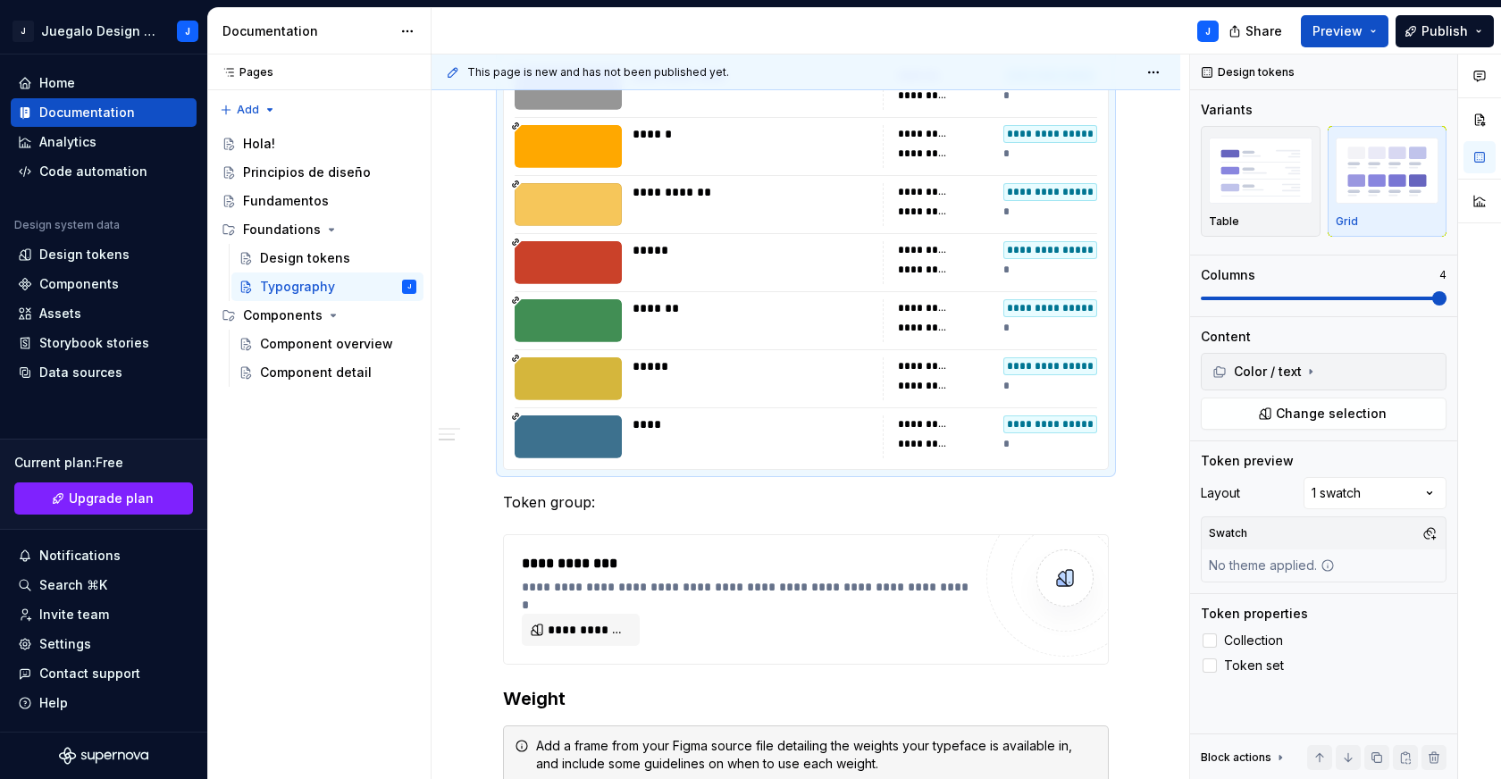
scroll to position [2416, 0]
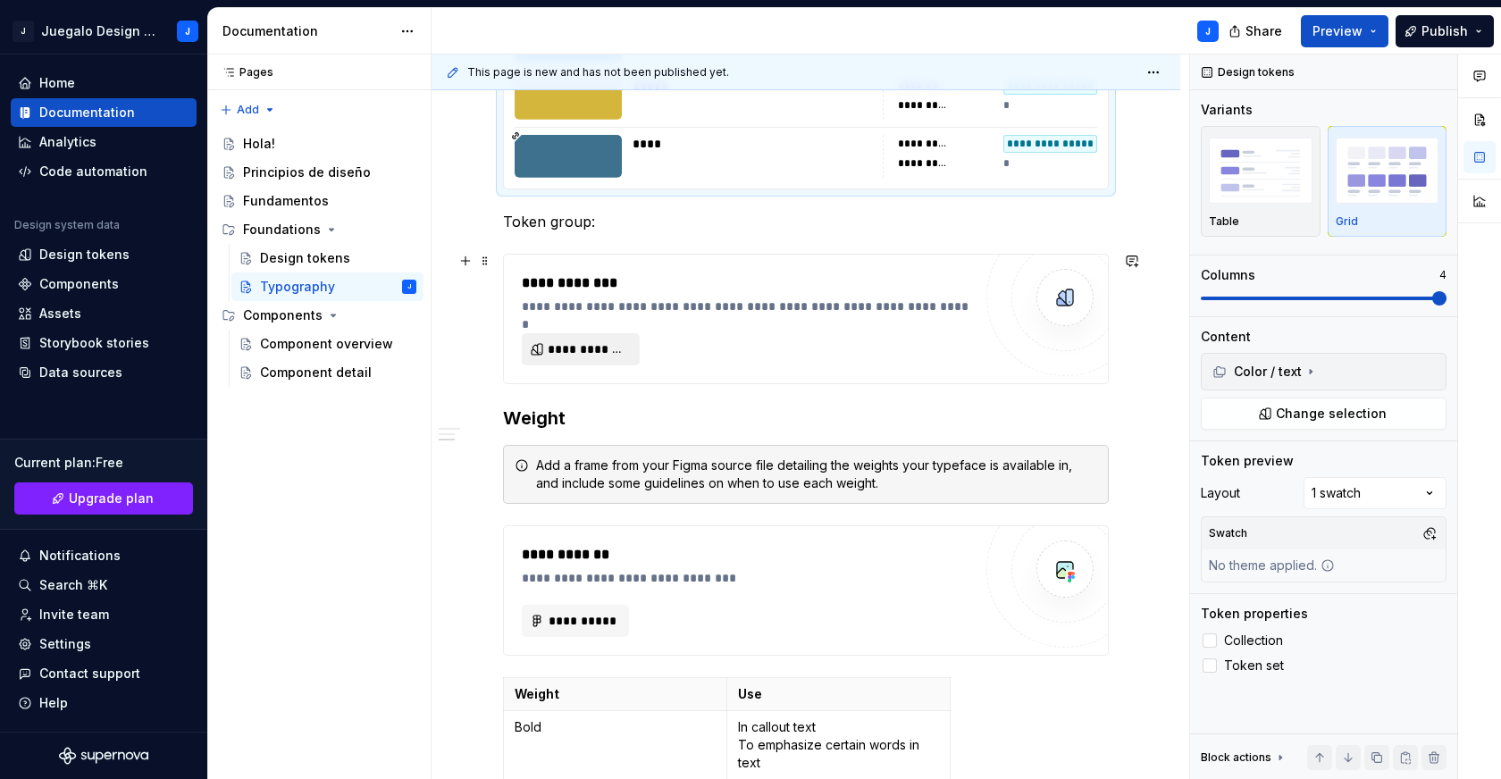
click at [597, 353] on span "**********" at bounding box center [588, 349] width 80 height 18
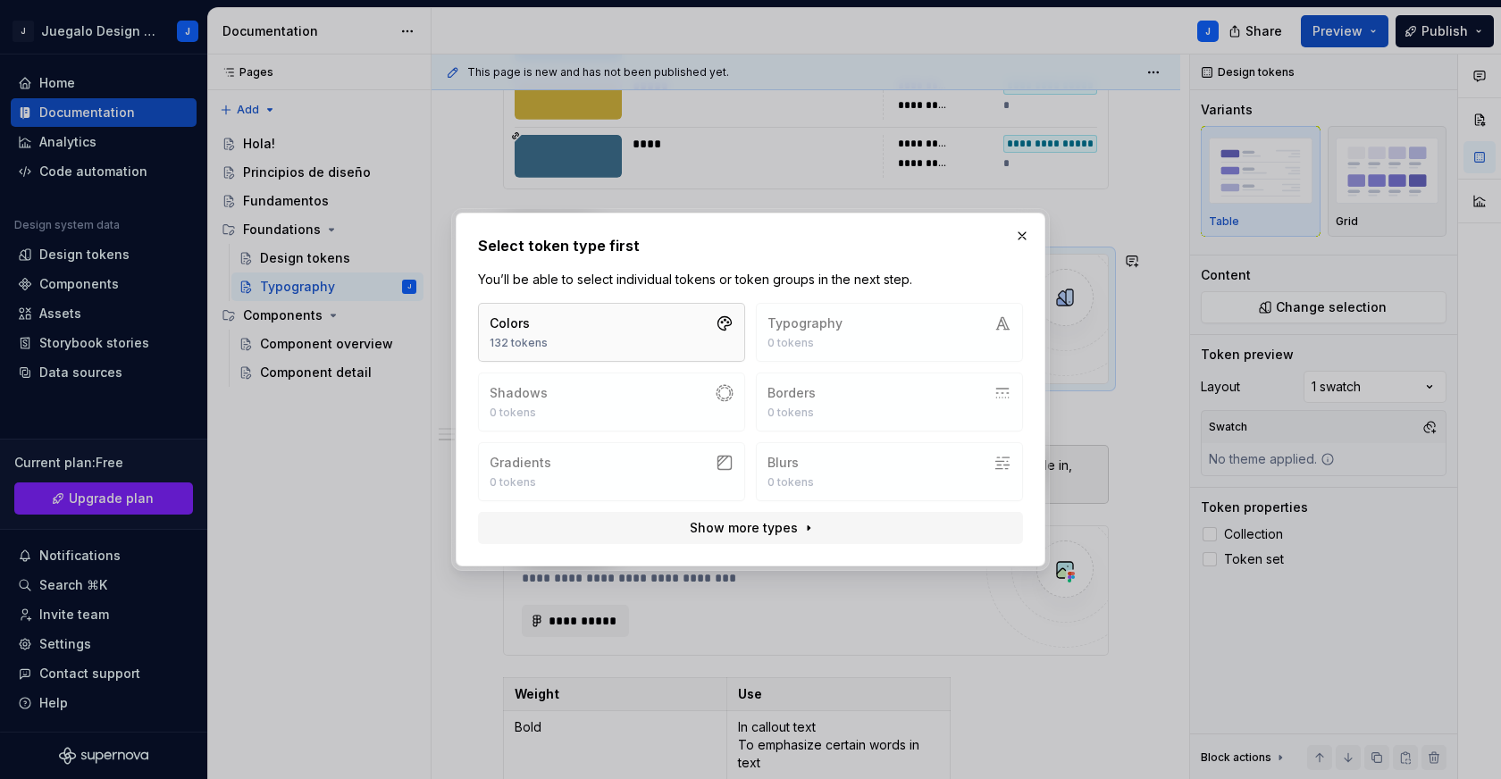
click at [642, 338] on button "Colors 132 tokens" at bounding box center [611, 332] width 267 height 59
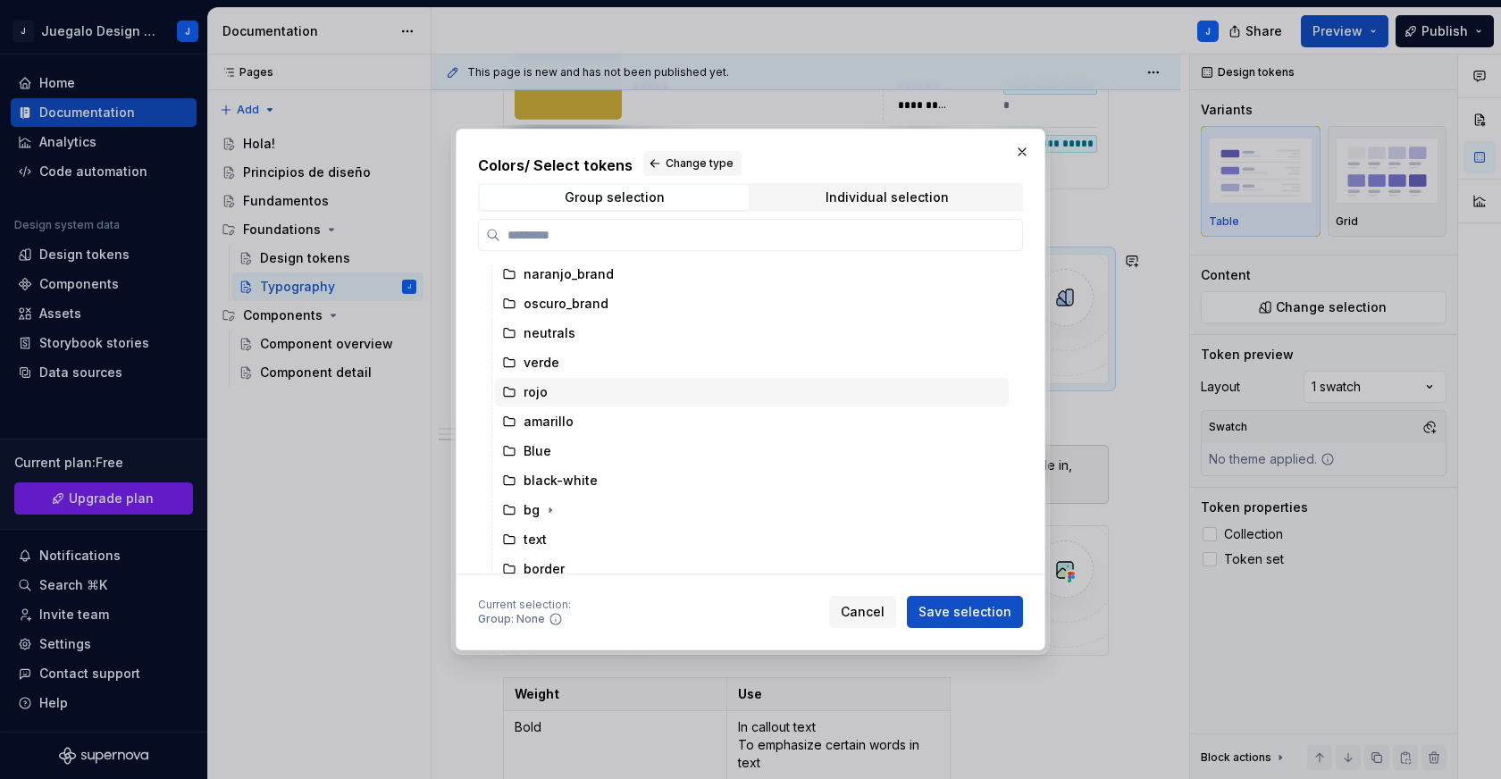
scroll to position [42, 0]
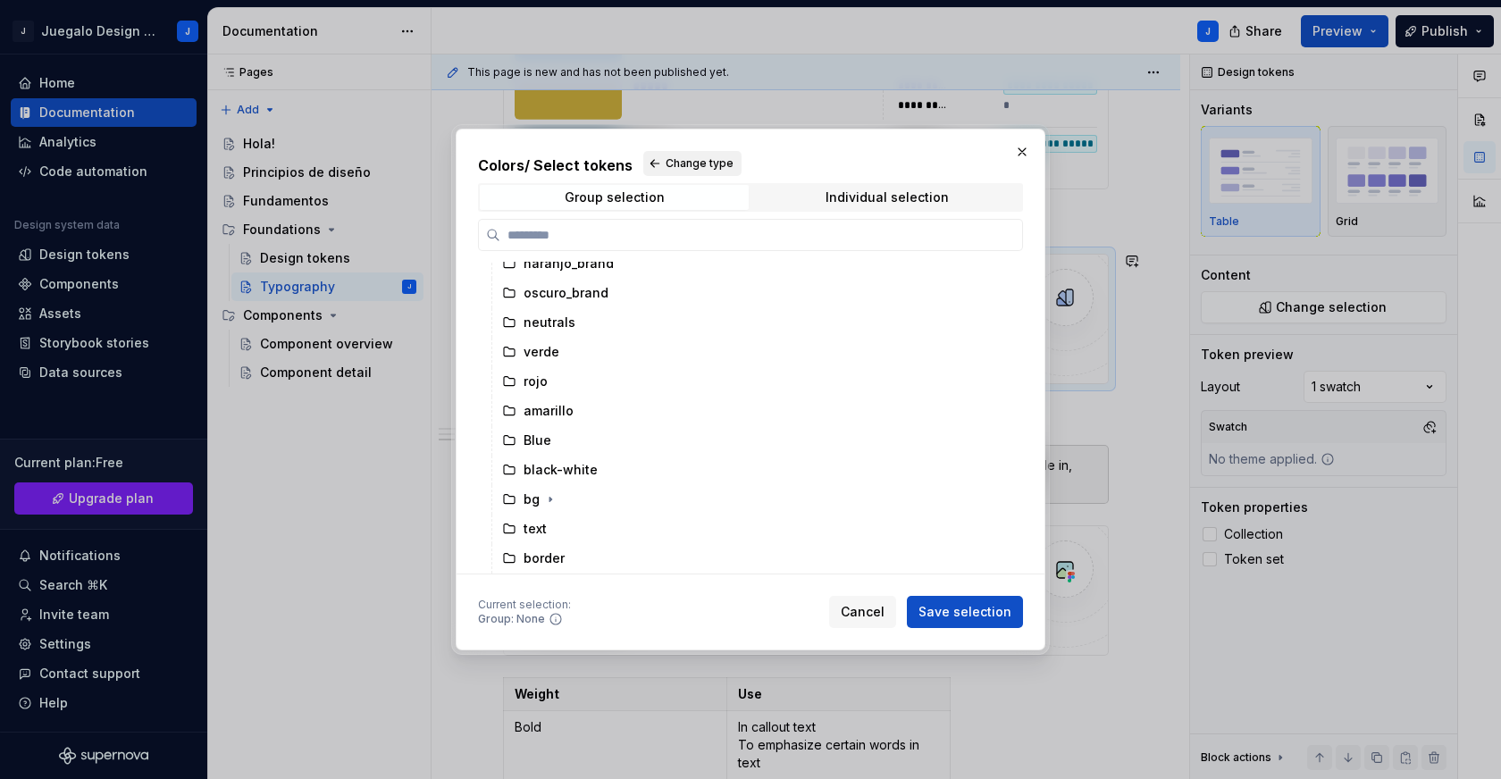
click at [681, 160] on span "Change type" at bounding box center [700, 163] width 68 height 14
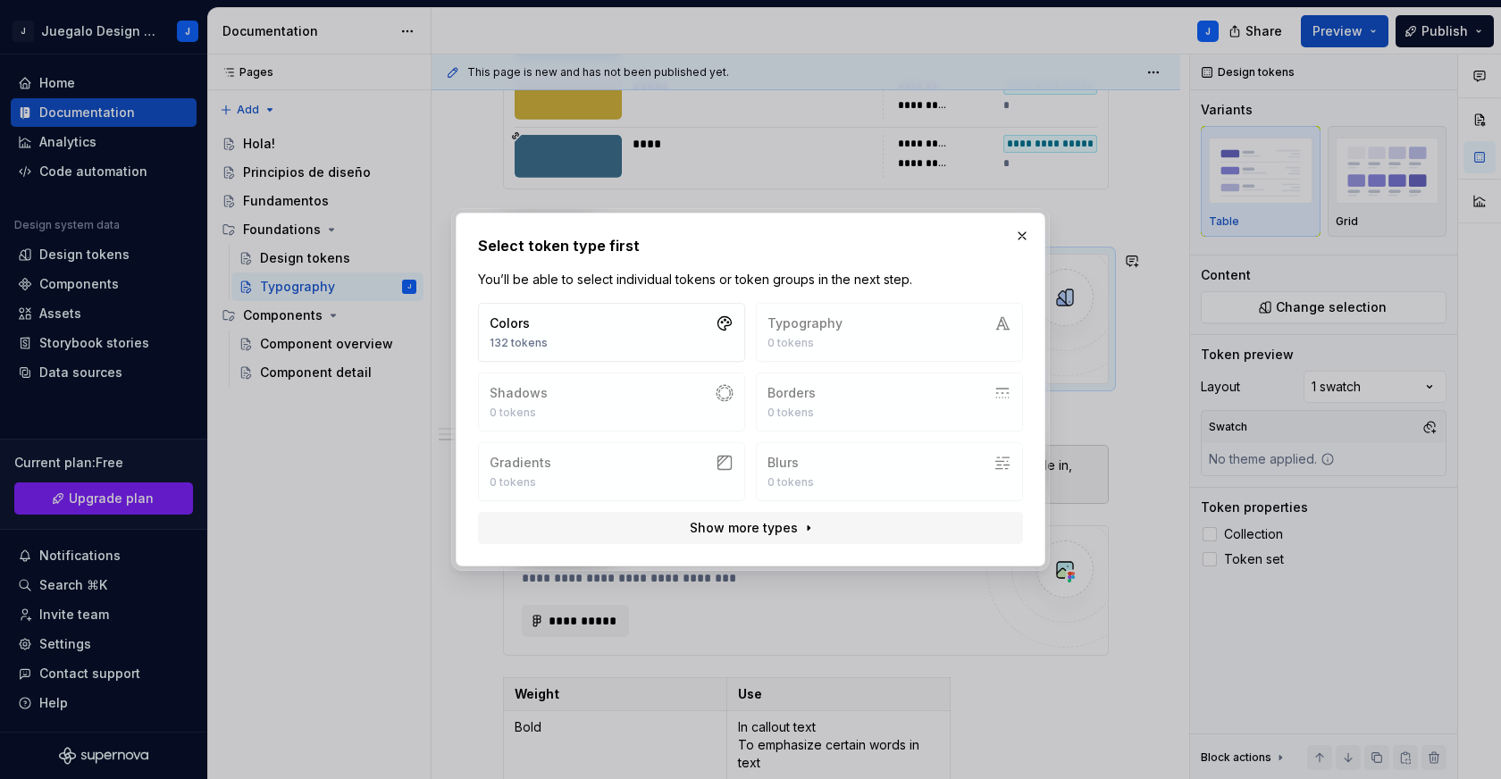
click at [809, 333] on div "Colors 132 tokens Typography 0 tokens Shadows 0 tokens Borders 0 tokens Gradien…" at bounding box center [750, 402] width 545 height 198
click at [1020, 240] on button "button" at bounding box center [1022, 235] width 25 height 25
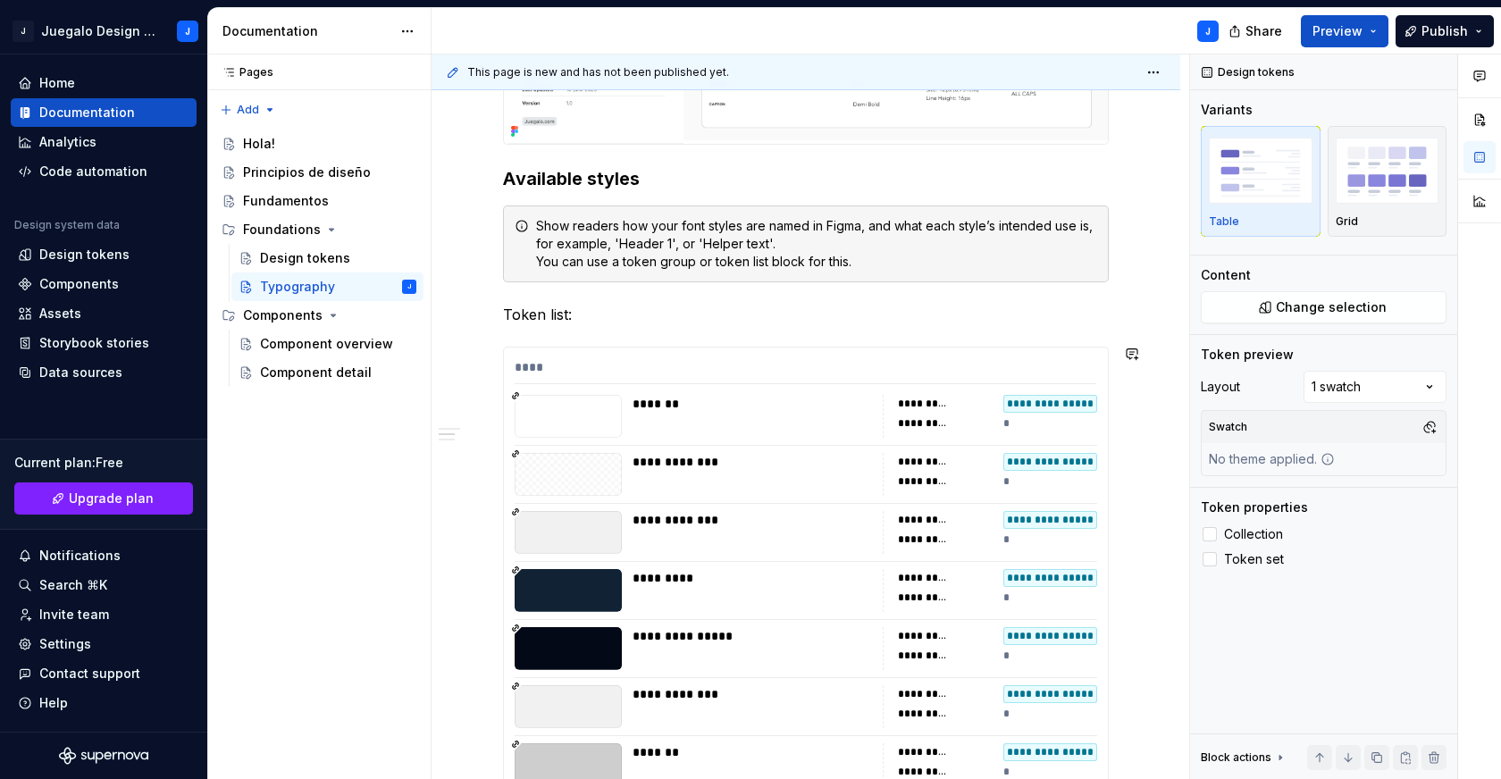
scroll to position [1399, 0]
click at [989, 386] on div "**********" at bounding box center [806, 777] width 604 height 856
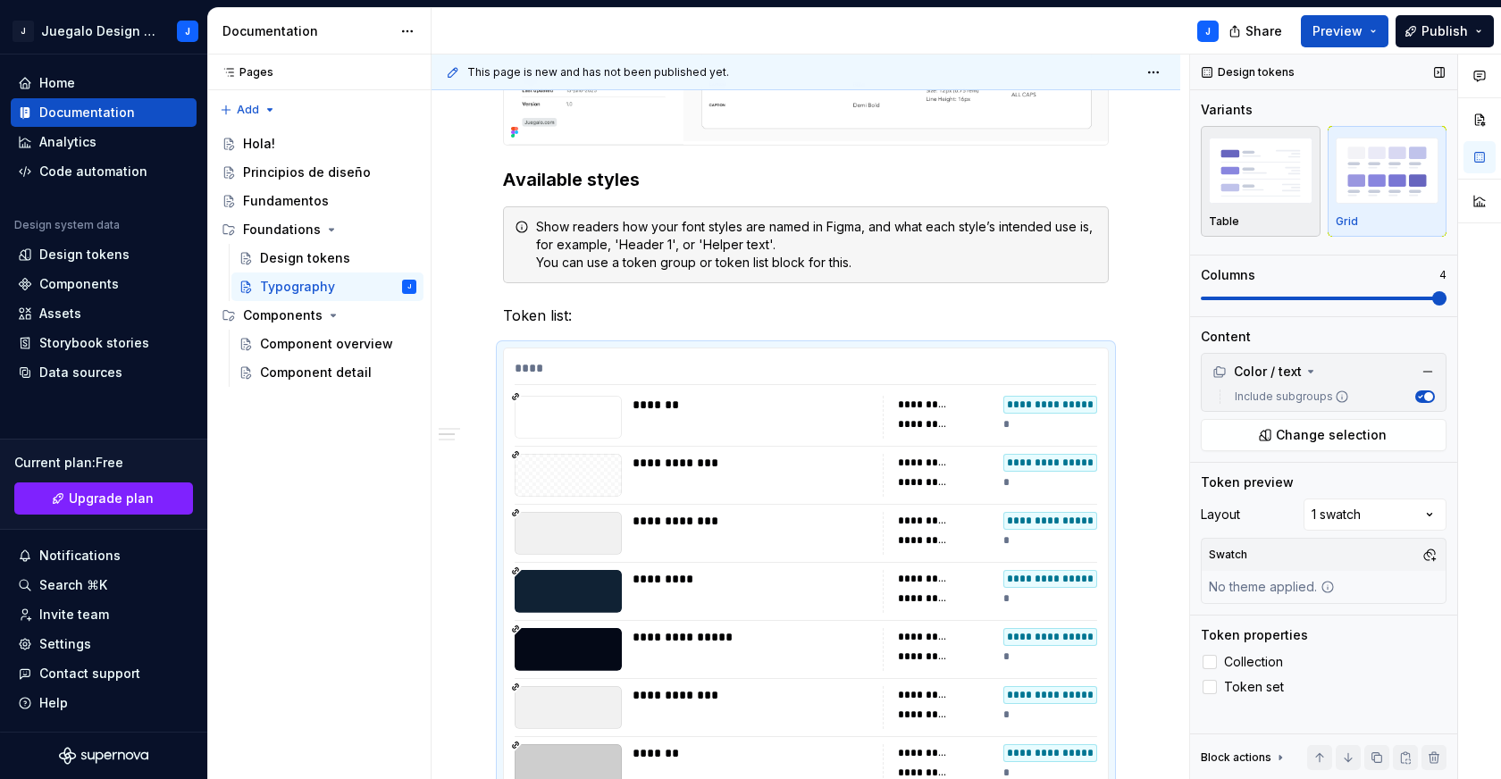
click at [1298, 211] on div "Table" at bounding box center [1261, 181] width 104 height 95
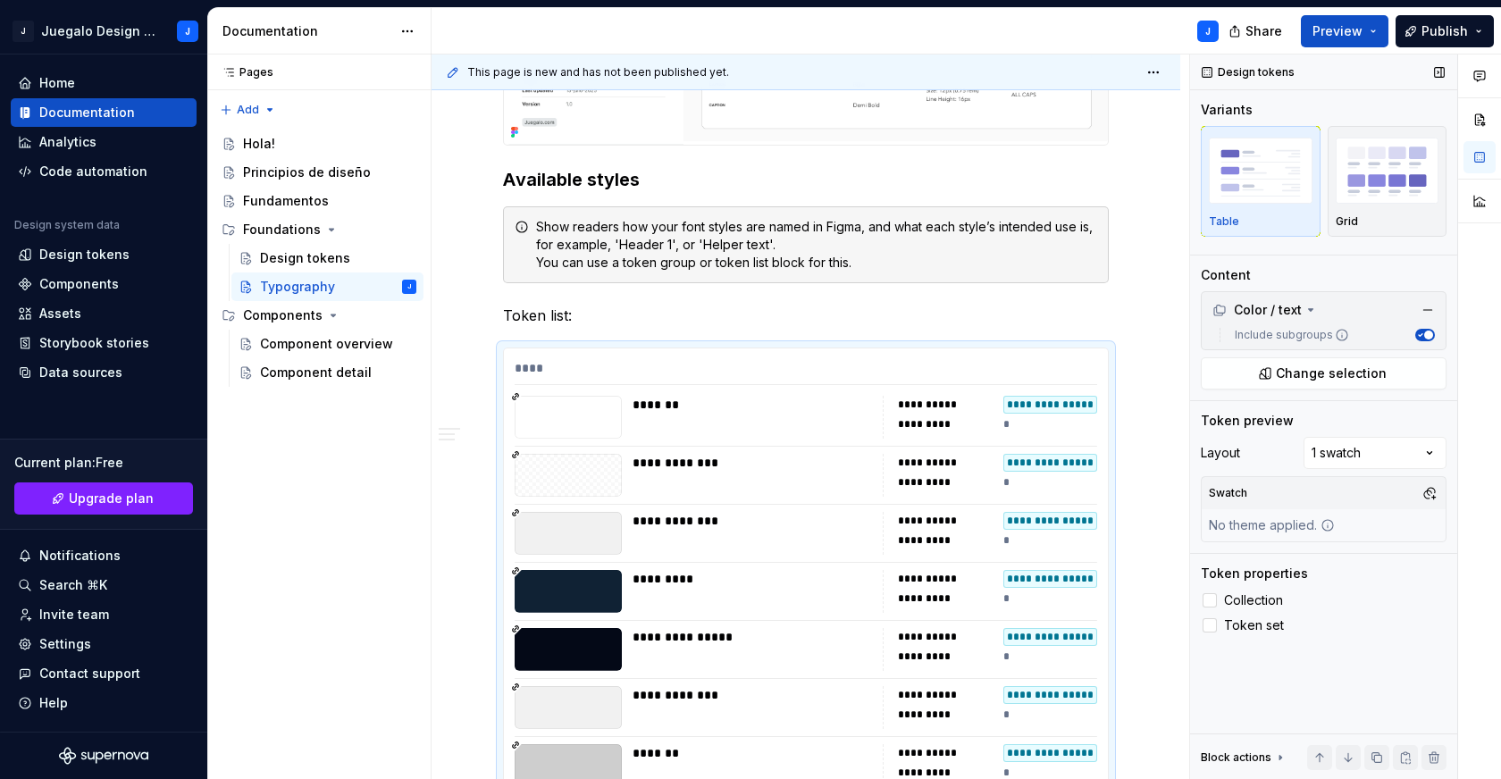
scroll to position [1691, 0]
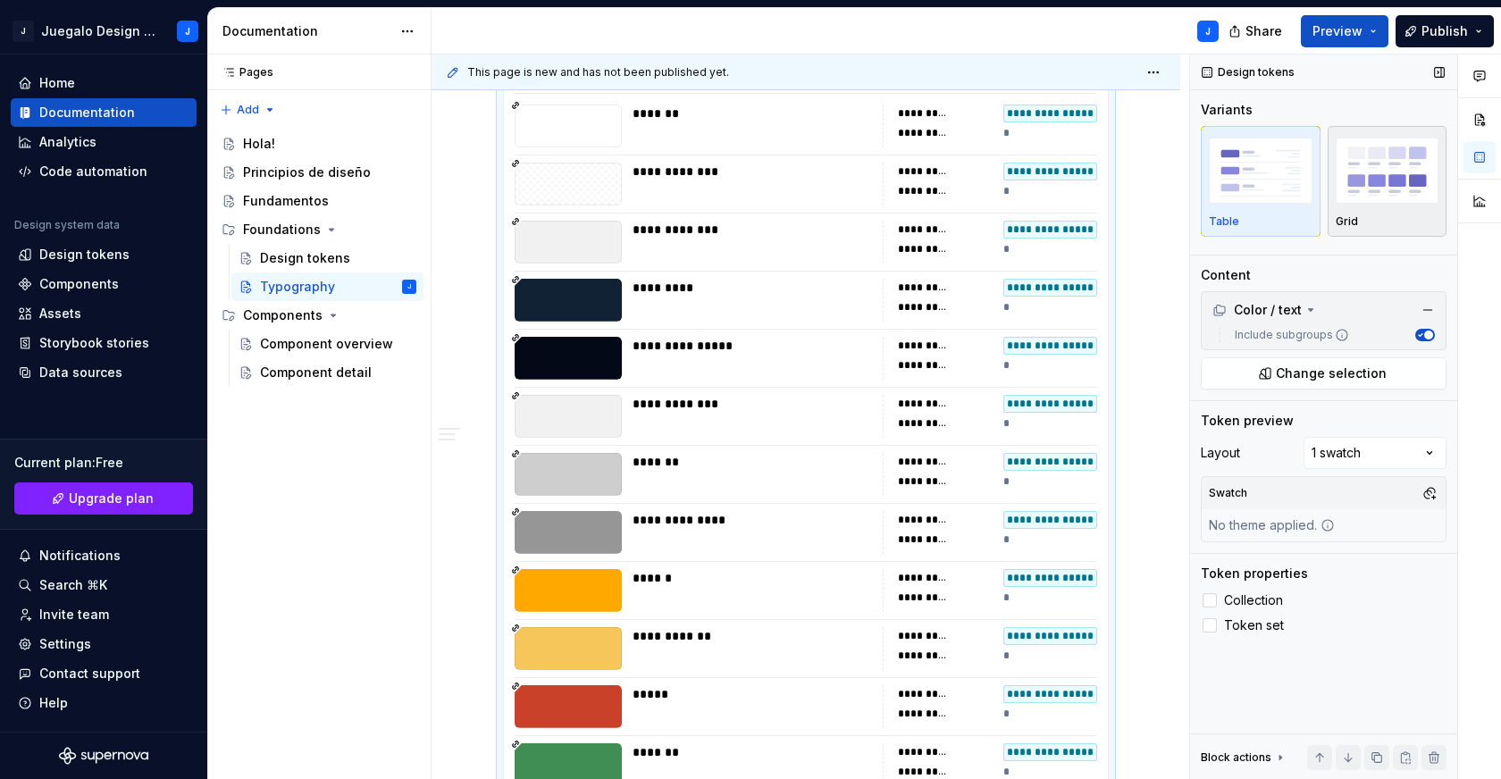
click at [1385, 186] on img "button" at bounding box center [1388, 170] width 104 height 65
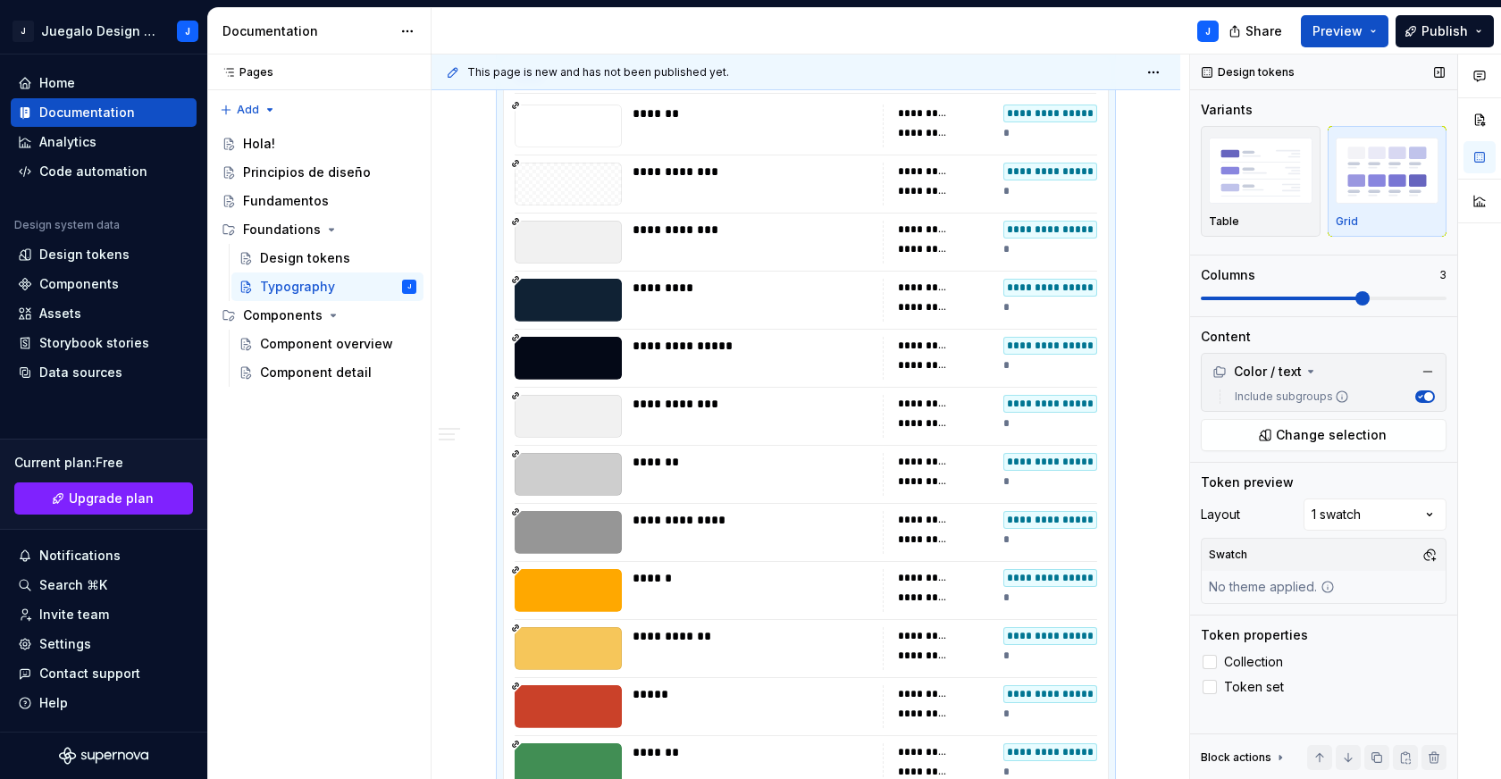
click at [1370, 291] on span at bounding box center [1363, 298] width 14 height 14
click at [1441, 296] on span at bounding box center [1440, 298] width 14 height 14
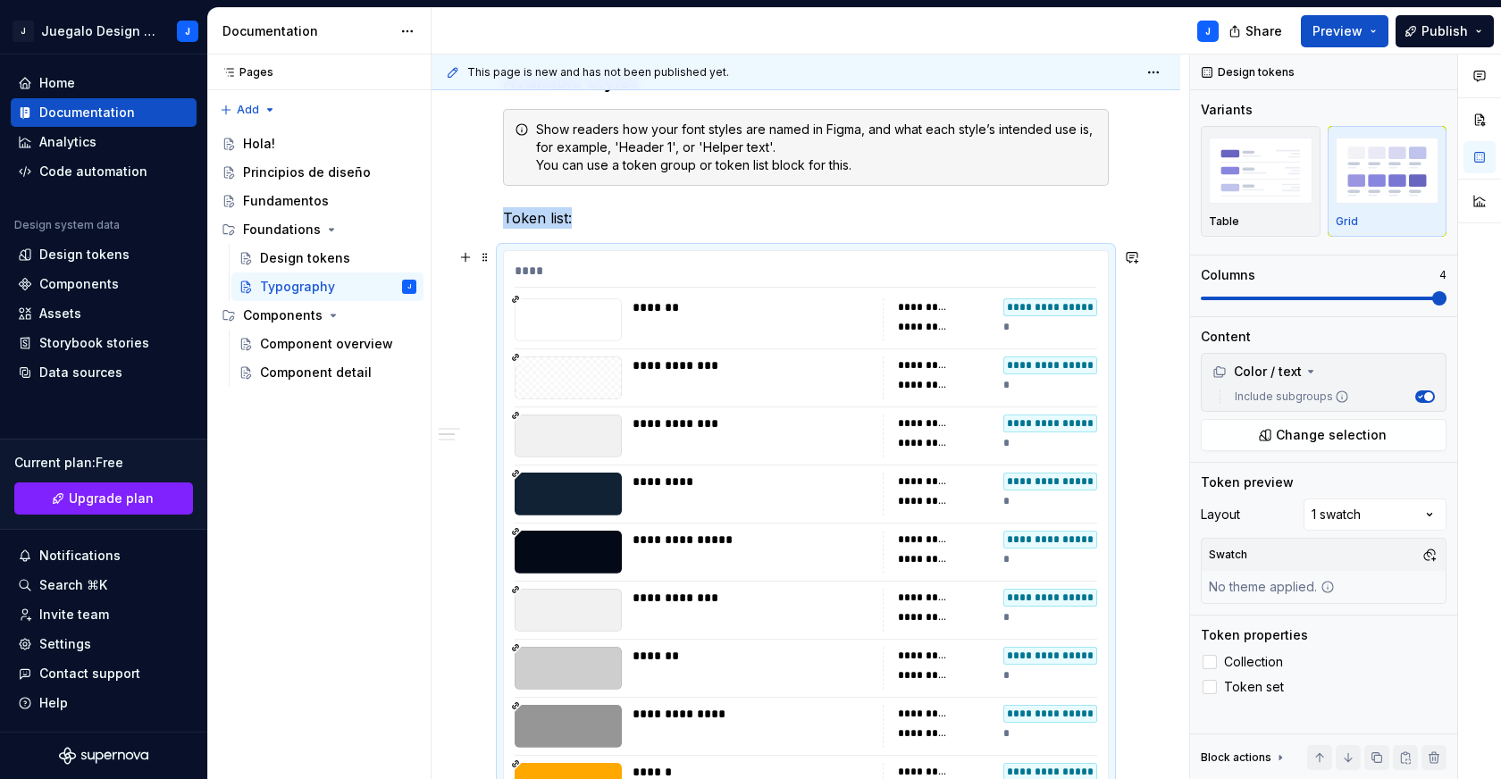
scroll to position [1436, 0]
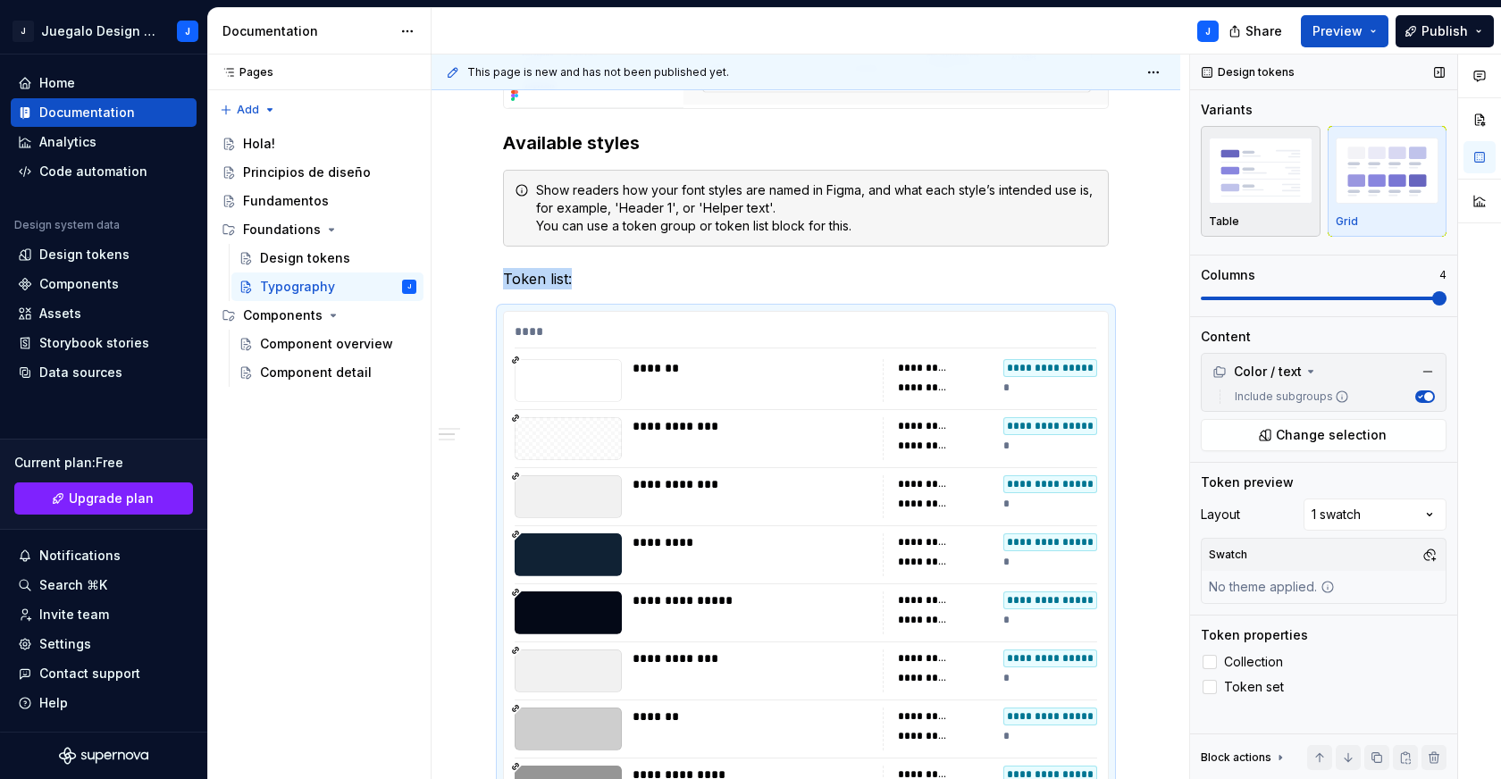
click at [1234, 192] on img "button" at bounding box center [1261, 170] width 104 height 65
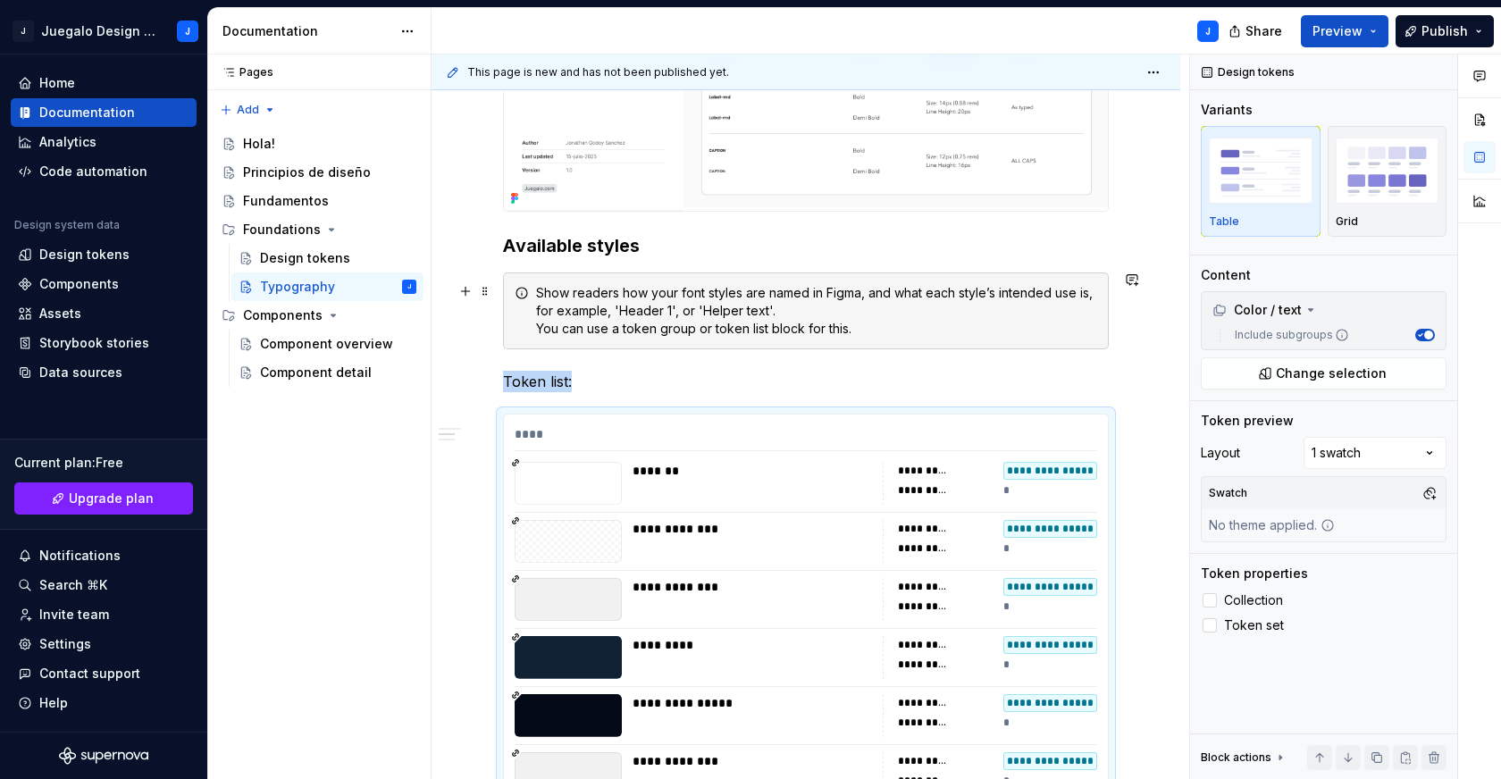
scroll to position [1383, 0]
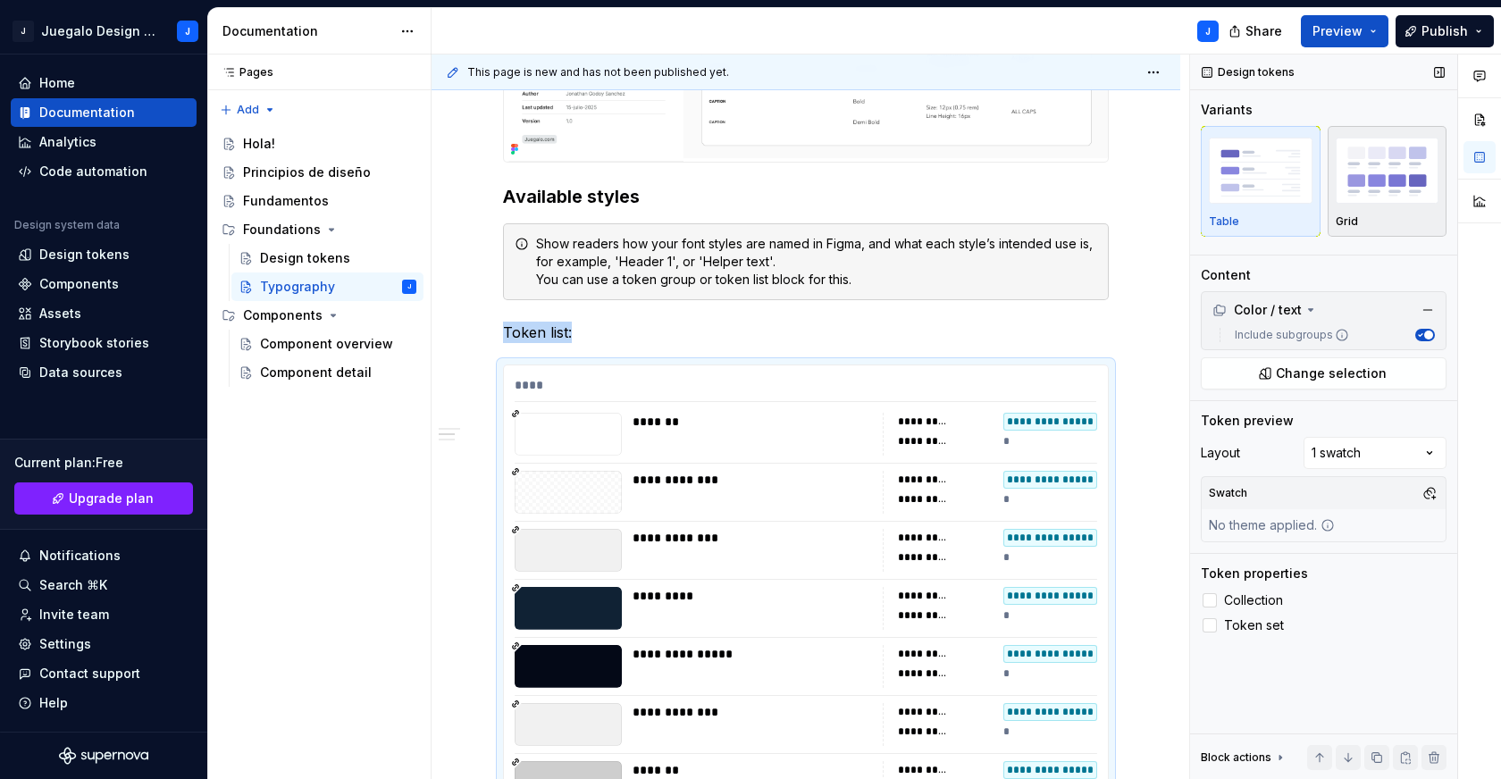
click at [1376, 178] on img "button" at bounding box center [1388, 170] width 104 height 65
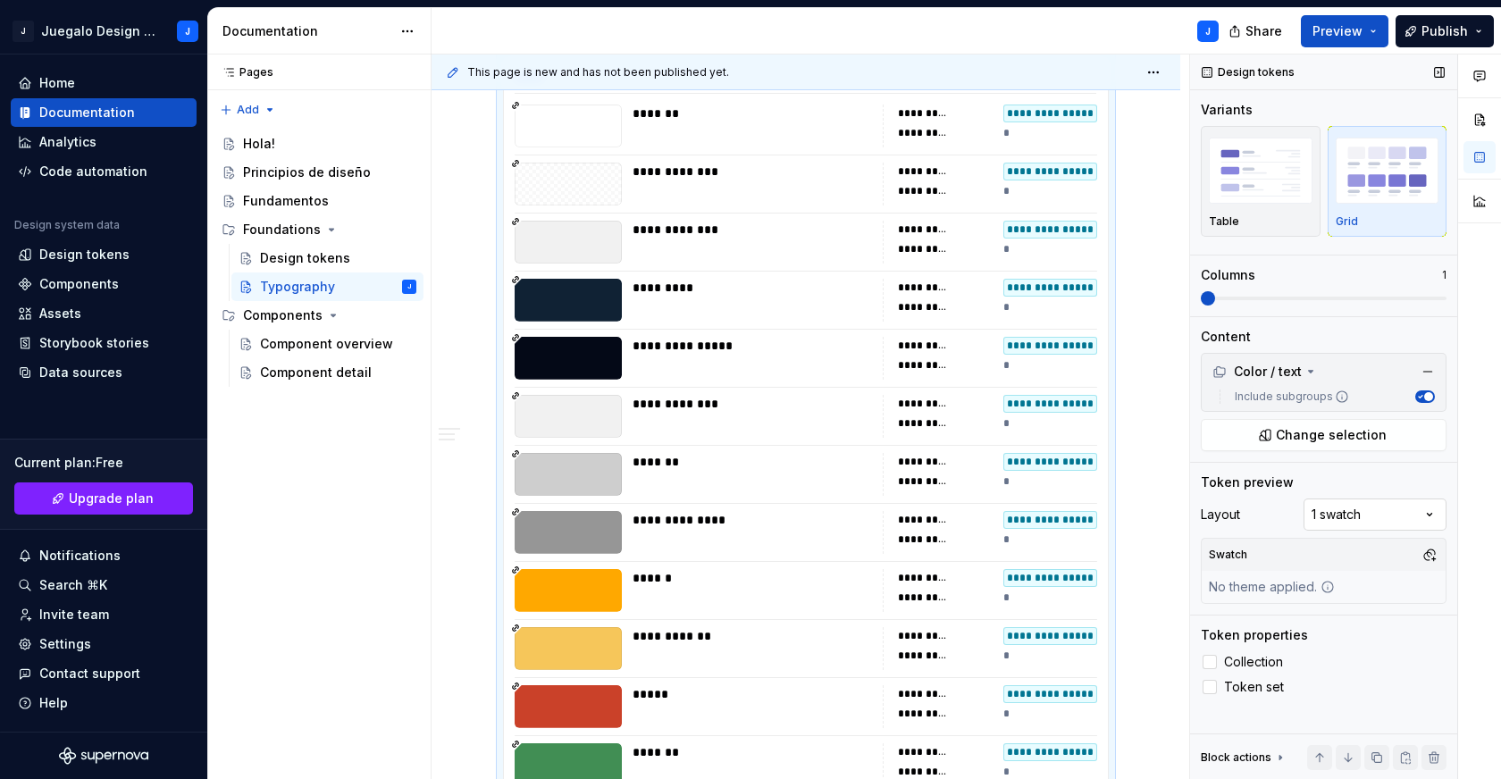
click at [1356, 515] on div "Comments Open comments No comments yet Select ‘Comment’ from the block context …" at bounding box center [1345, 418] width 311 height 726
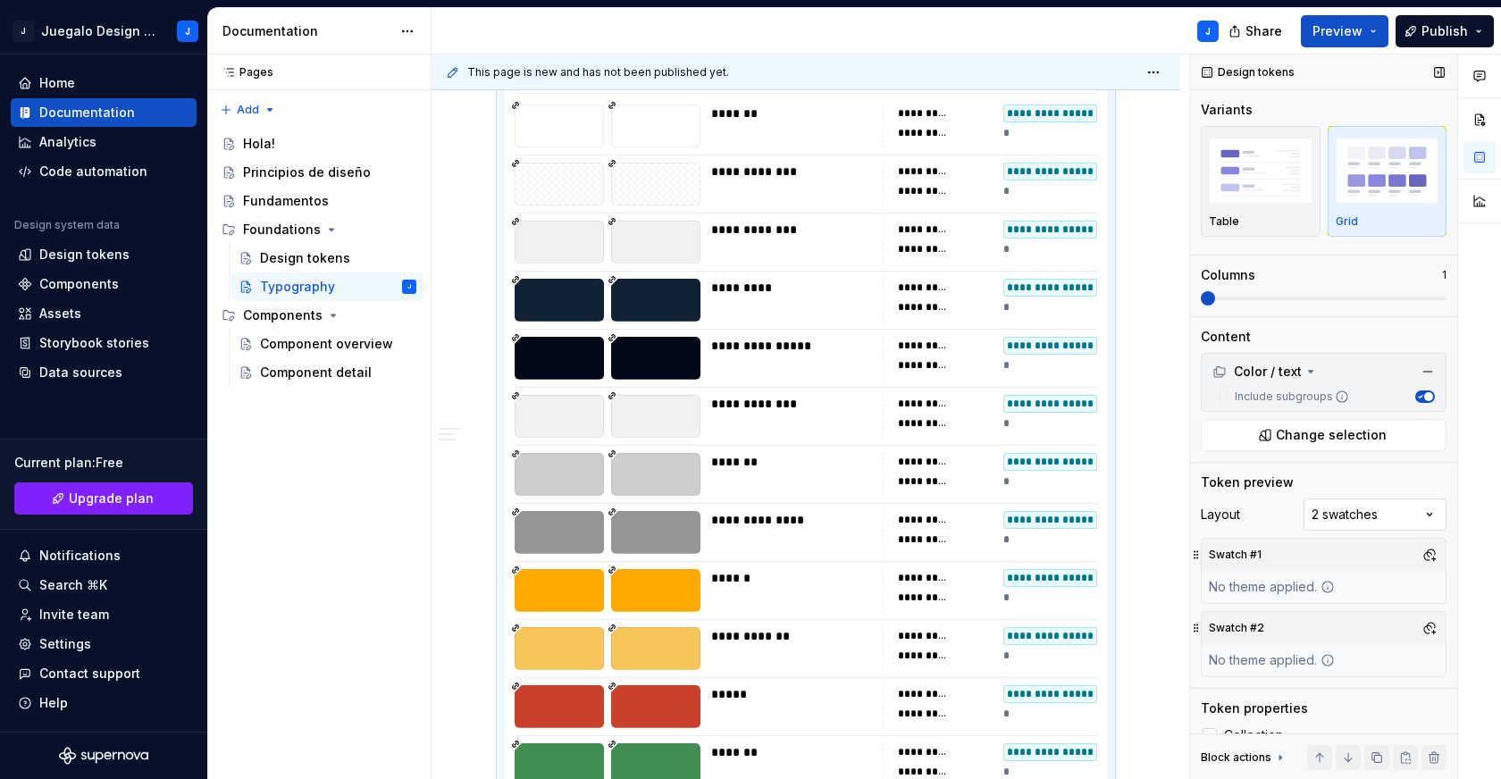
click at [1349, 511] on div "Comments Open comments No comments yet Select ‘Comment’ from the block context …" at bounding box center [1345, 418] width 311 height 726
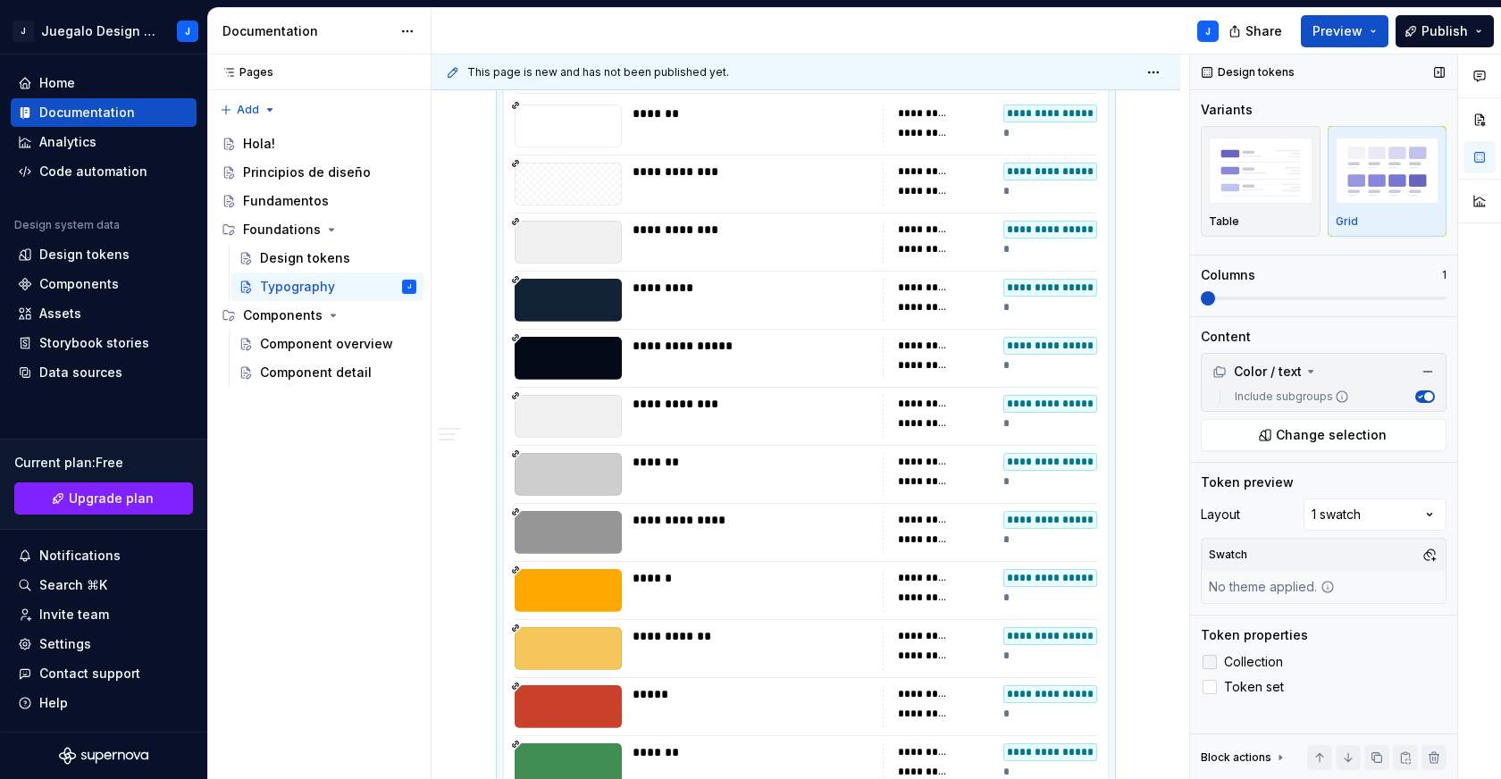
click at [1210, 662] on icon at bounding box center [1210, 662] width 0 height 0
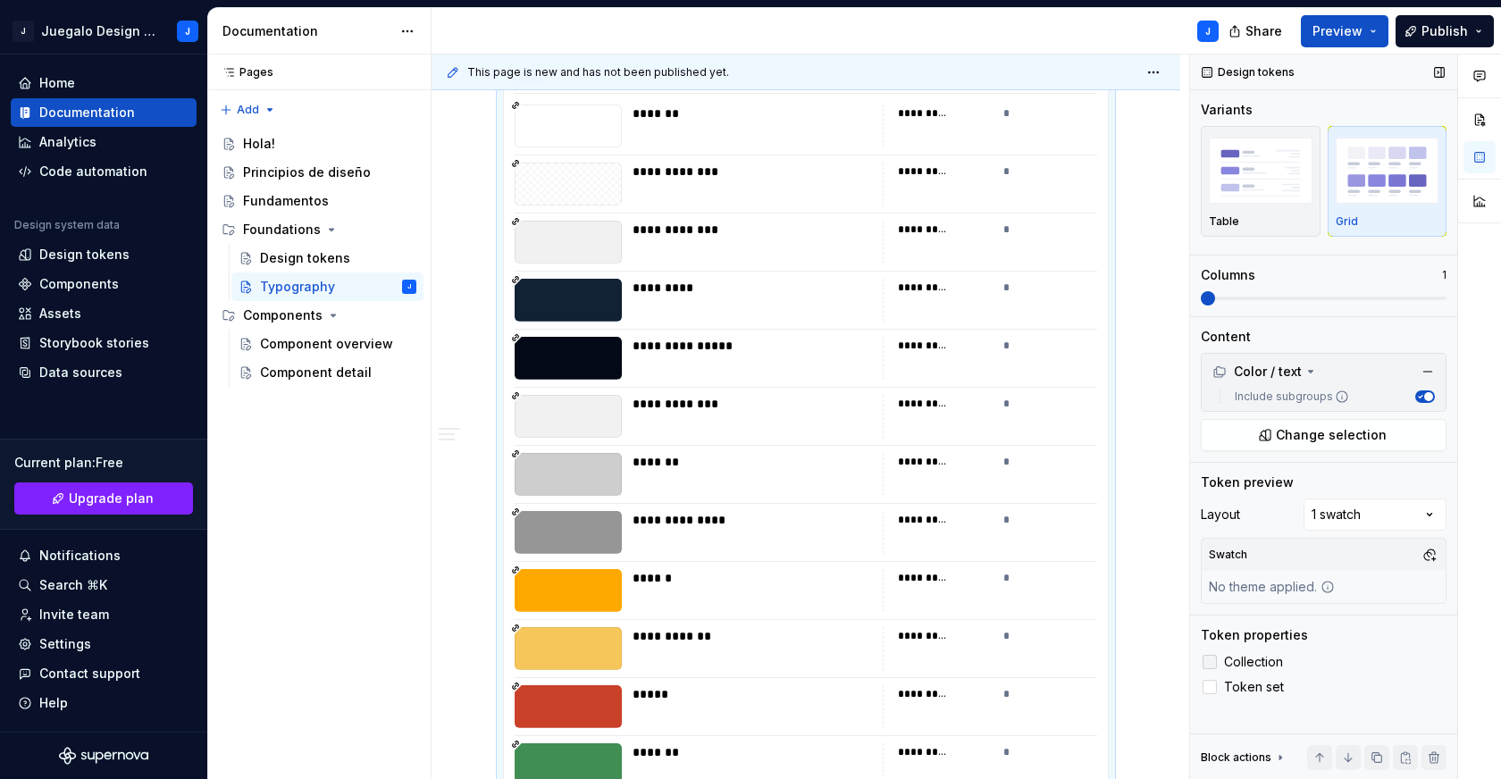
click at [1212, 659] on div at bounding box center [1210, 662] width 14 height 14
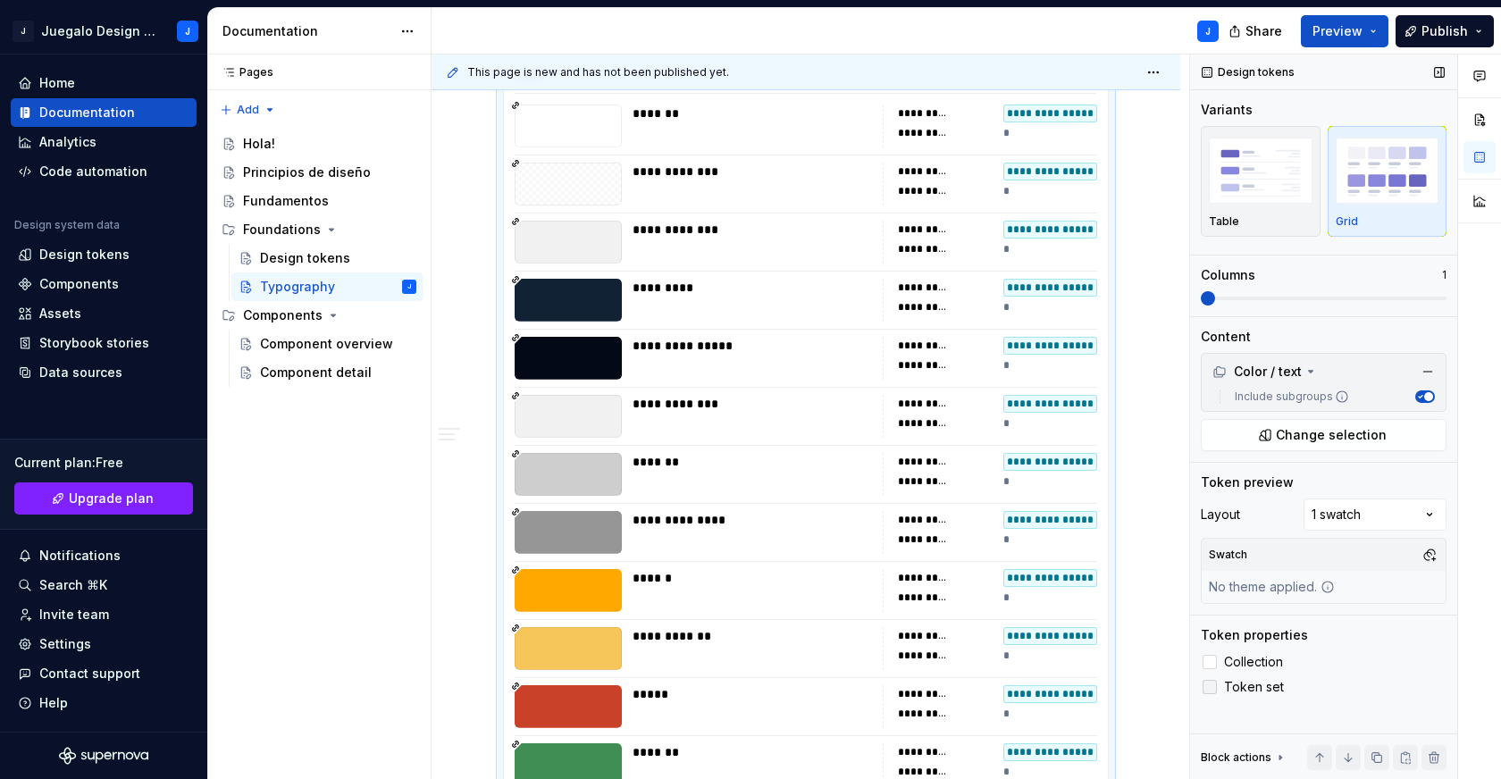
click at [1210, 687] on icon at bounding box center [1210, 687] width 0 height 0
click at [1209, 686] on div at bounding box center [1210, 687] width 14 height 14
click at [1210, 662] on icon at bounding box center [1210, 662] width 0 height 0
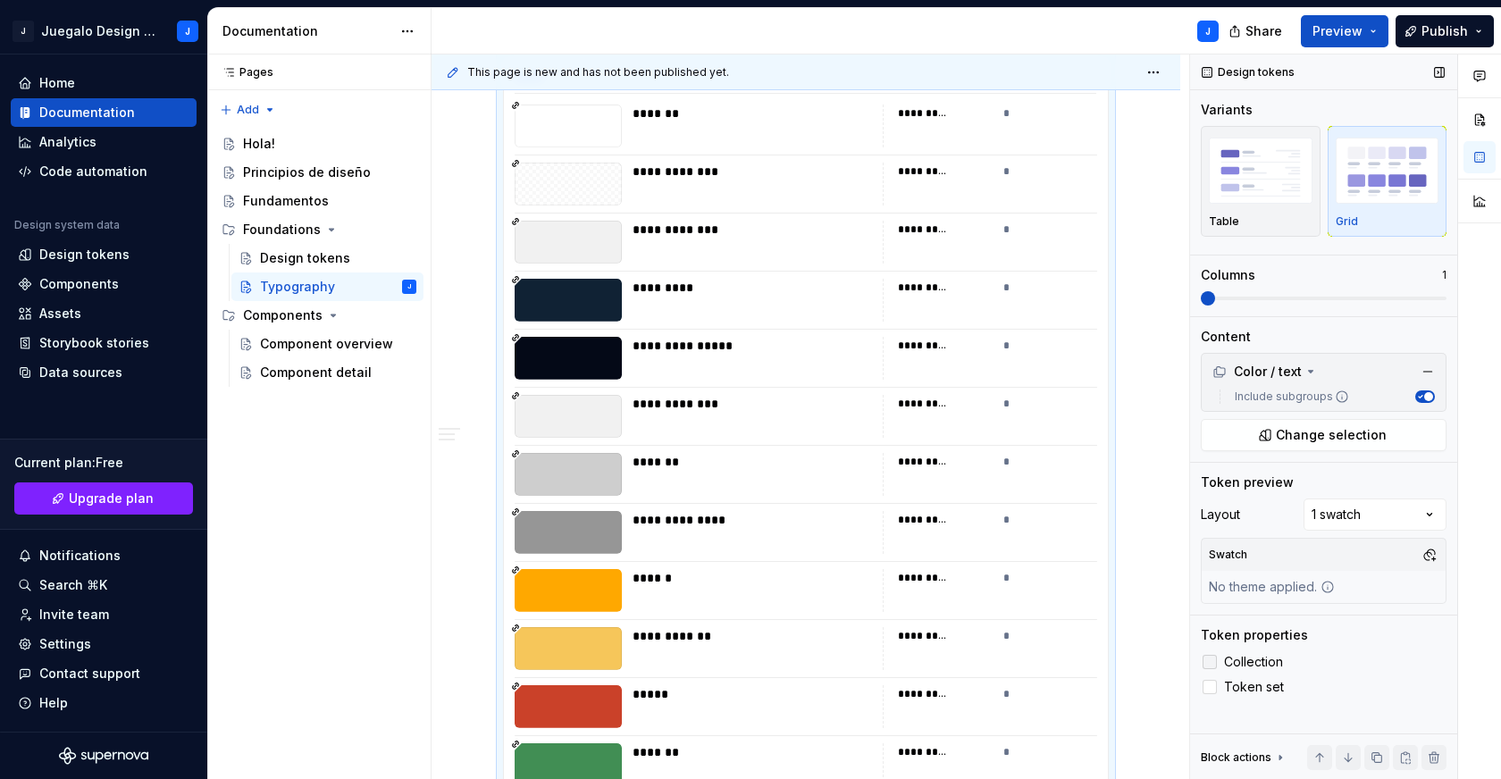
click at [1209, 661] on div at bounding box center [1210, 662] width 14 height 14
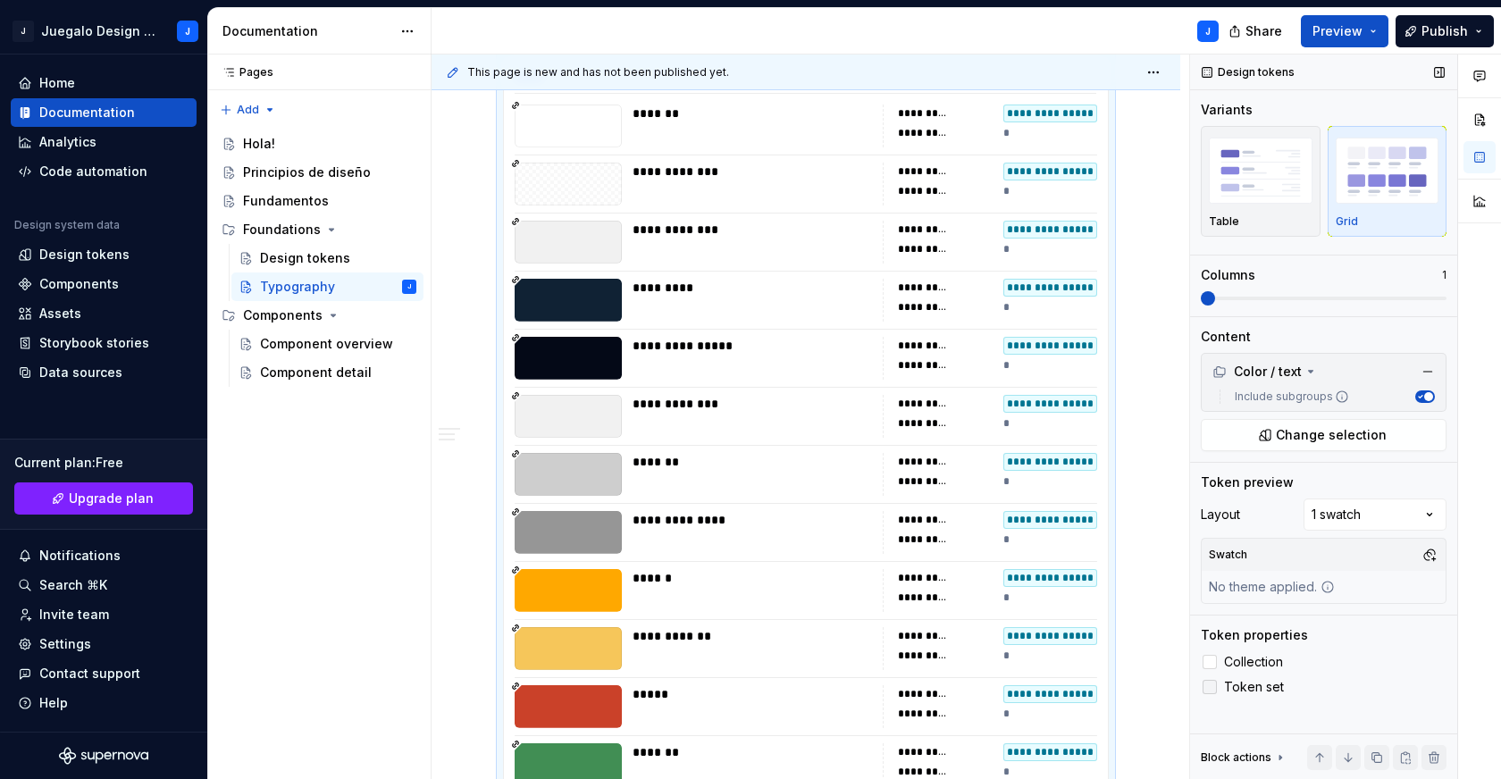
click at [1210, 687] on icon at bounding box center [1210, 687] width 0 height 0
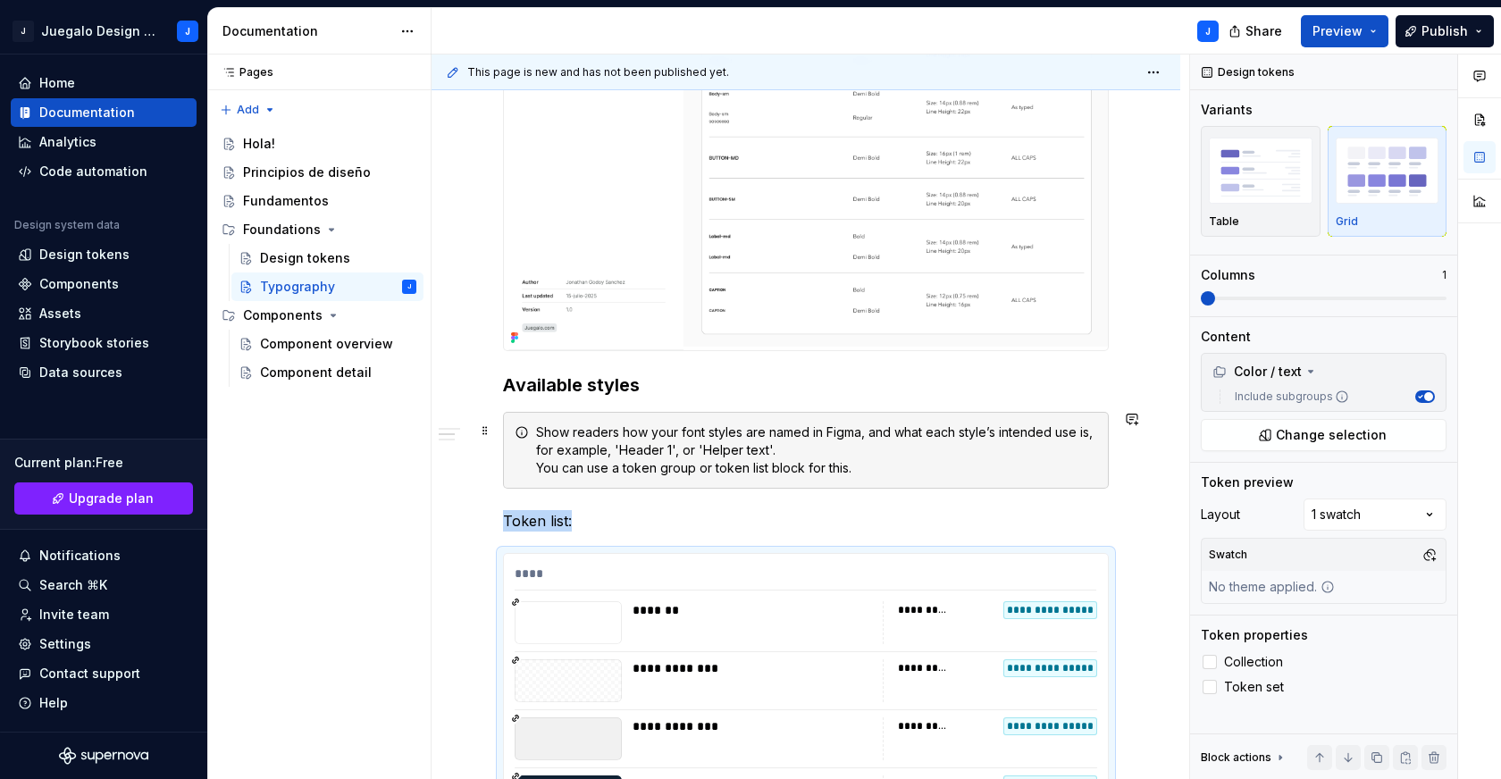
scroll to position [1097, 0]
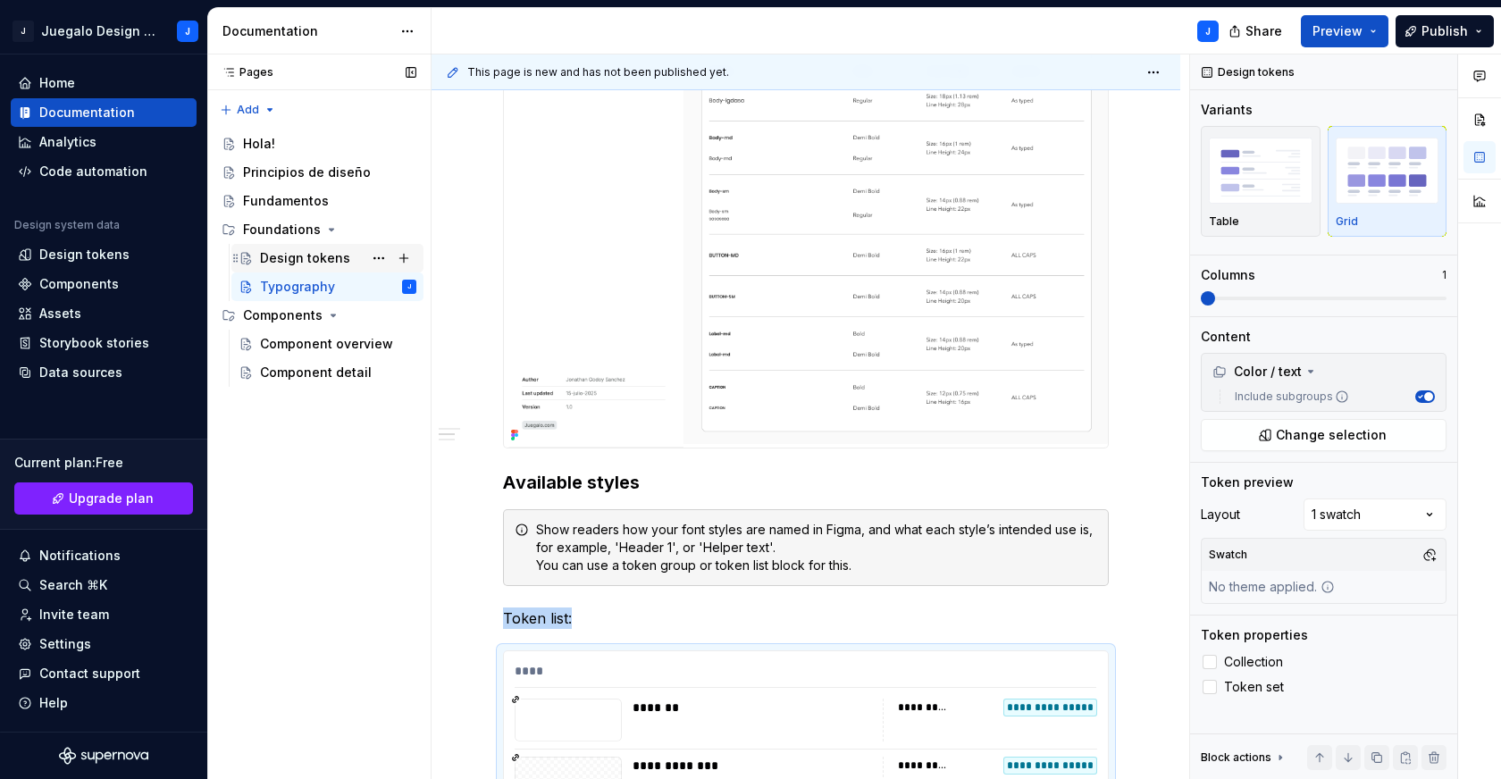
click at [289, 264] on div "Design tokens" at bounding box center [305, 258] width 90 height 18
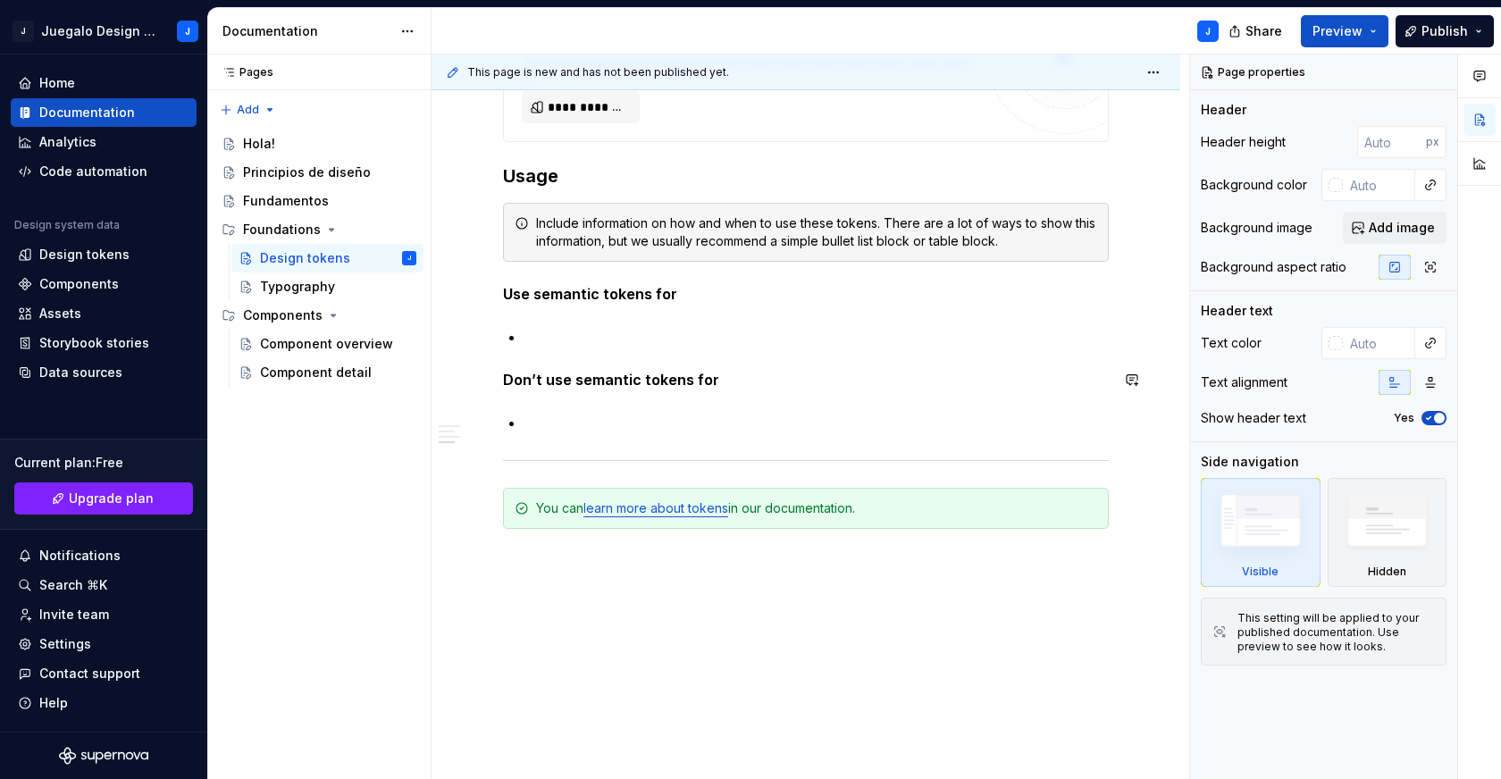
scroll to position [9567, 0]
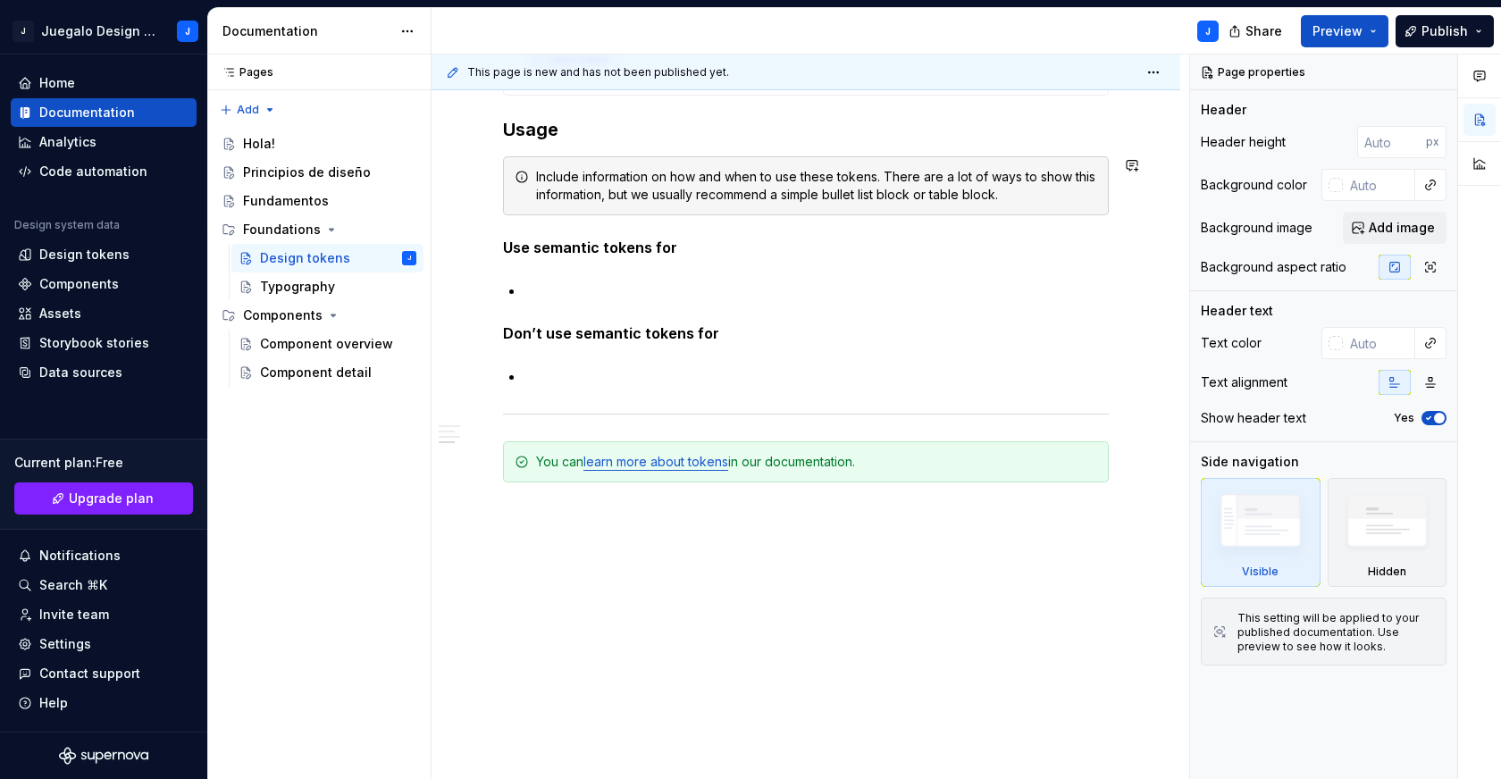
type textarea "*"
